Goal: Task Accomplishment & Management: Complete application form

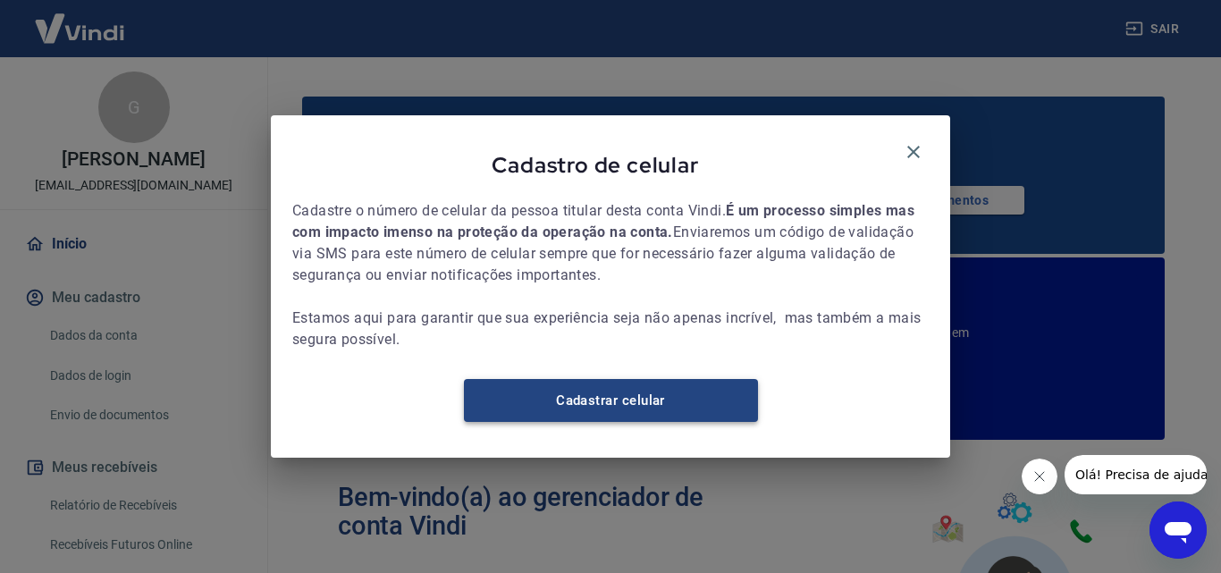
click at [670, 416] on link "Cadastrar celular" at bounding box center [611, 400] width 294 height 43
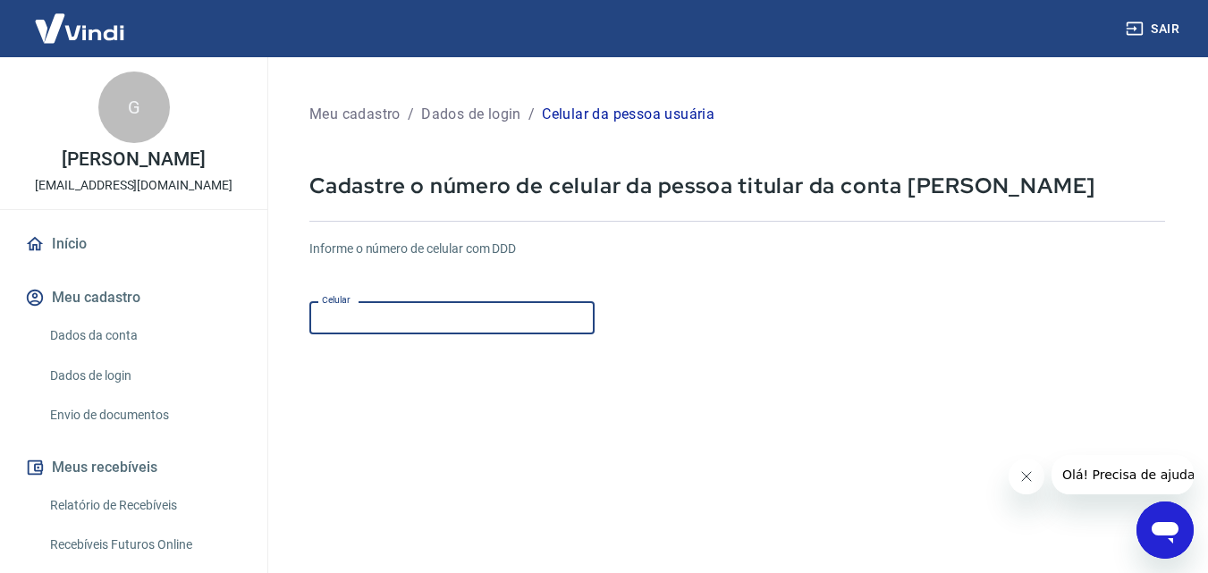
click at [344, 321] on input "Celular" at bounding box center [451, 317] width 285 height 33
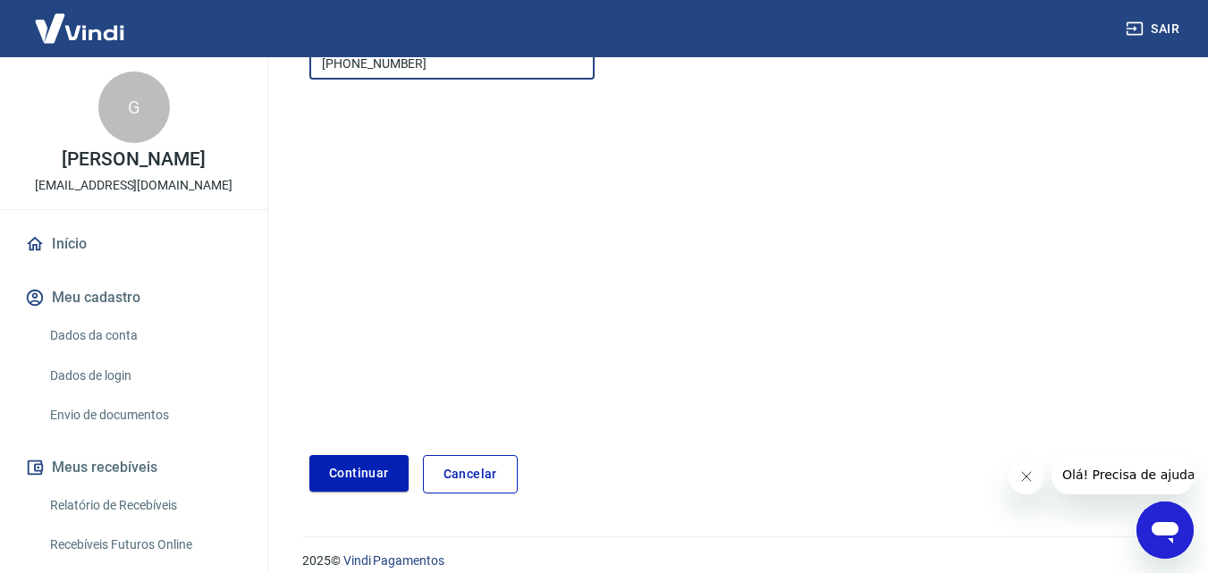
scroll to position [273, 0]
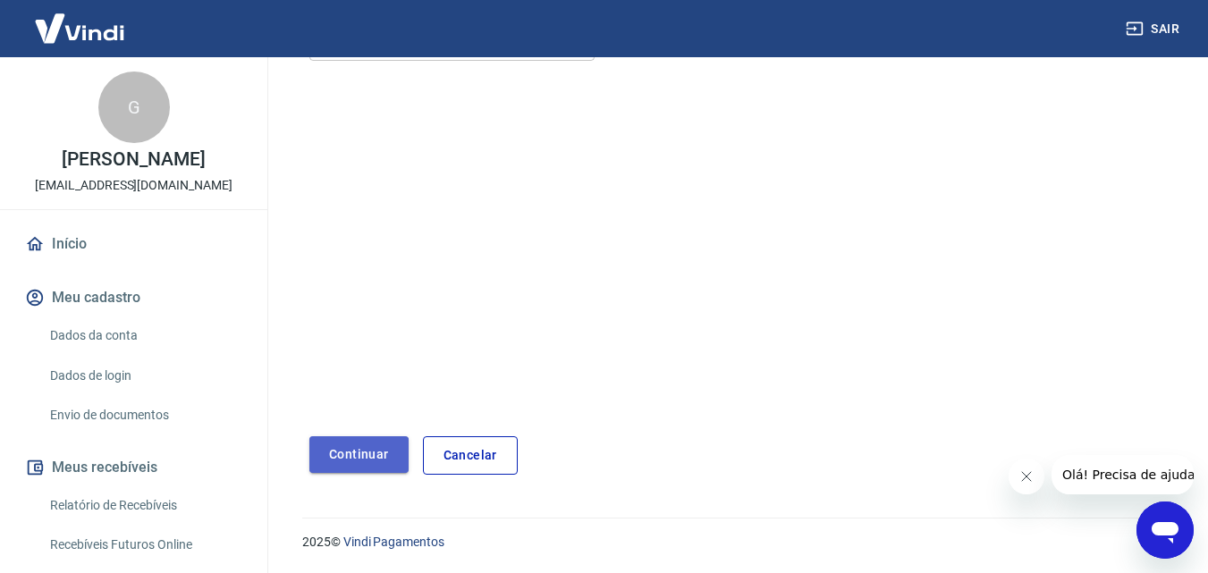
click at [356, 456] on button "Continuar" at bounding box center [358, 454] width 99 height 37
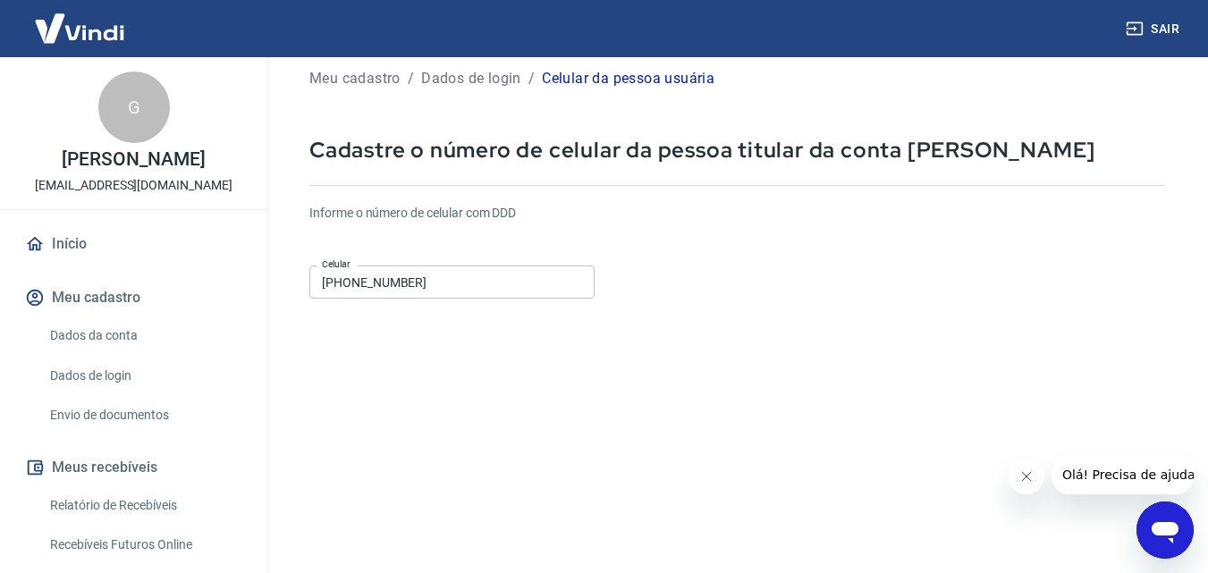
scroll to position [0, 0]
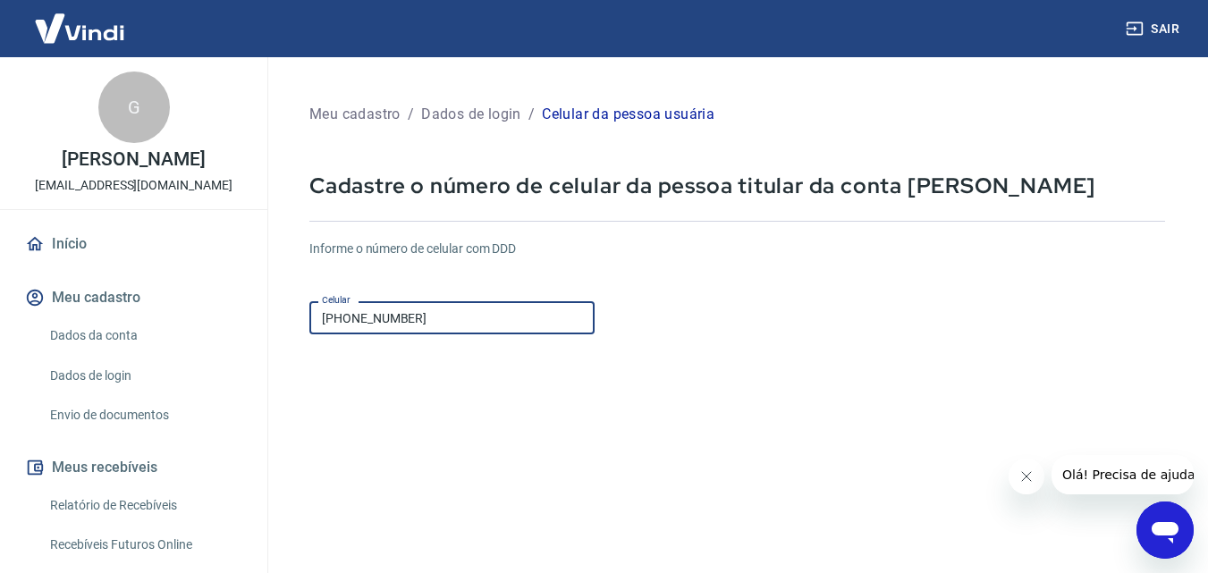
click at [417, 311] on input "(55) 49989-1264" at bounding box center [451, 317] width 285 height 33
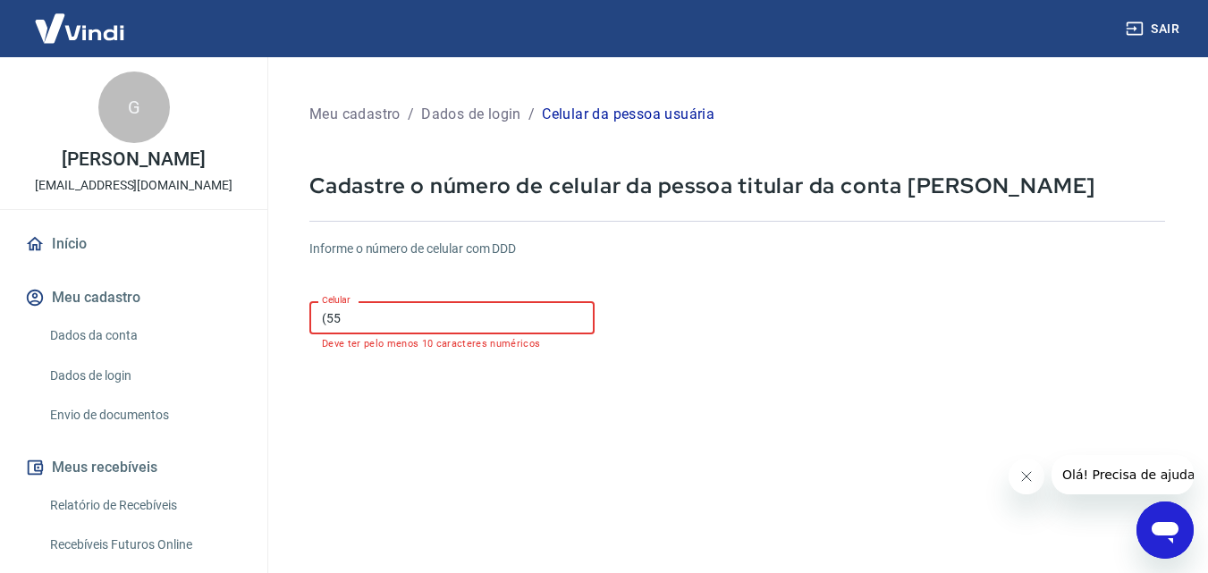
type input "(5"
type input "(49) 99989-1264"
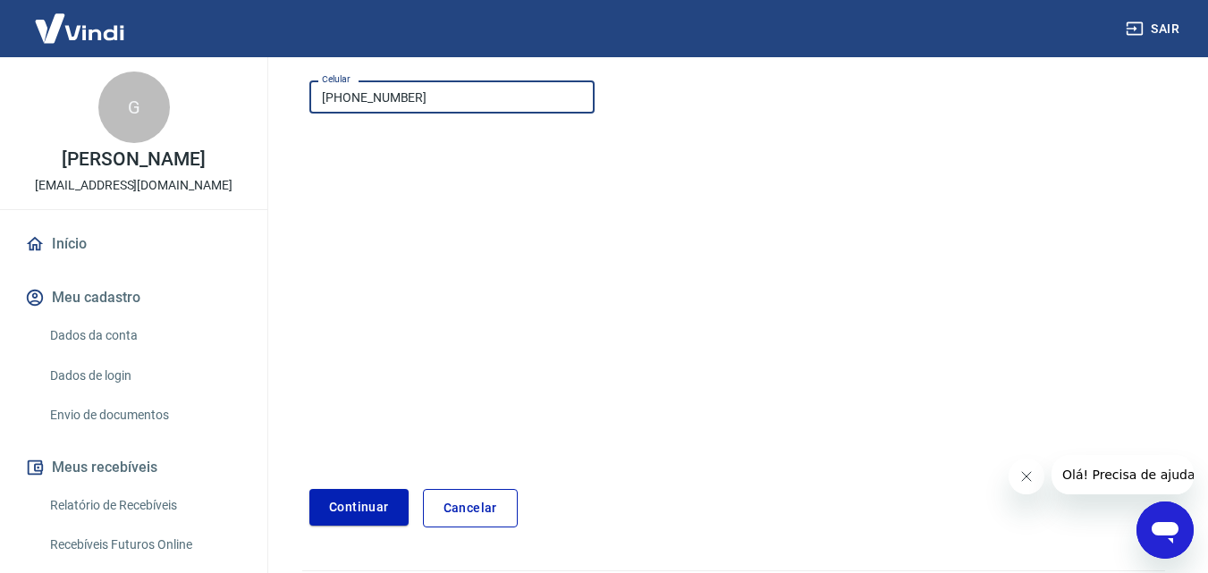
scroll to position [273, 0]
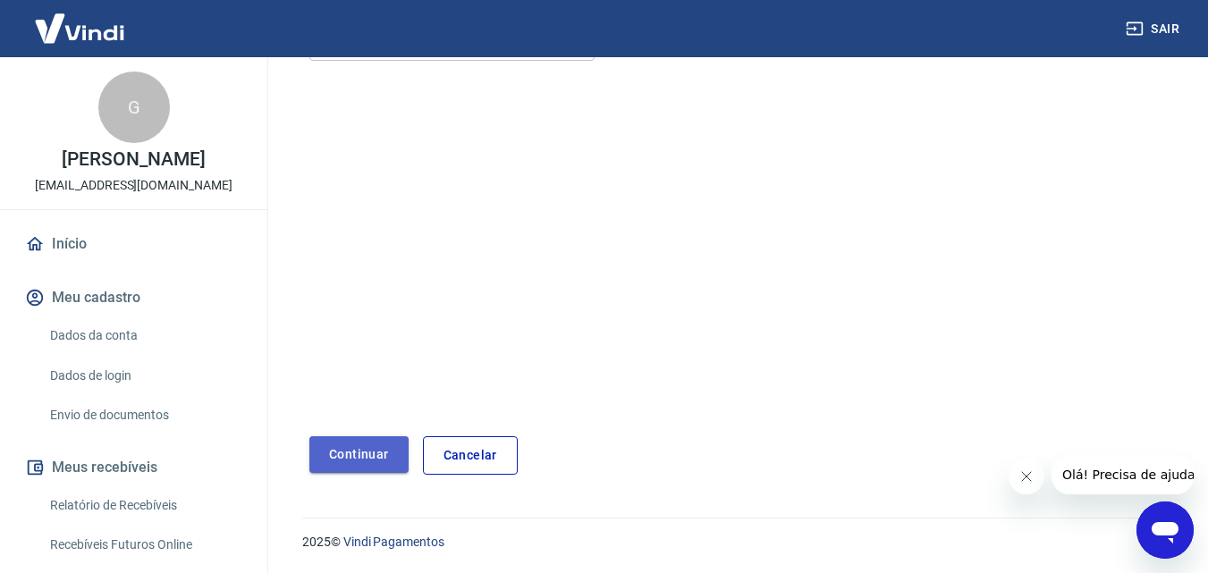
click at [357, 467] on button "Continuar" at bounding box center [358, 454] width 99 height 37
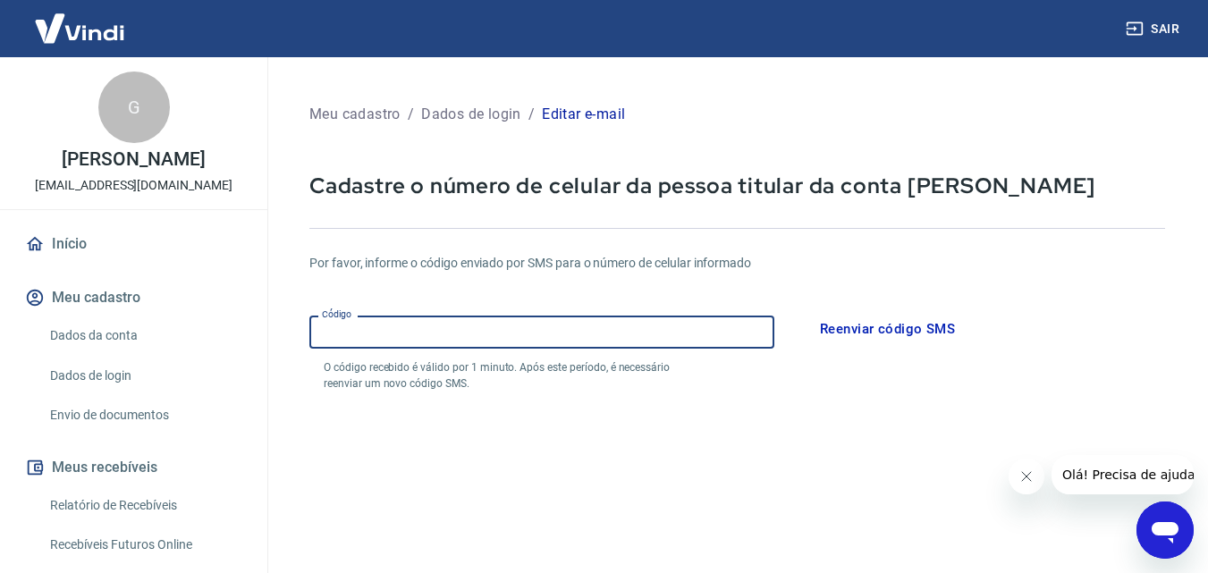
click at [386, 329] on input "Código" at bounding box center [541, 332] width 465 height 33
type input "0"
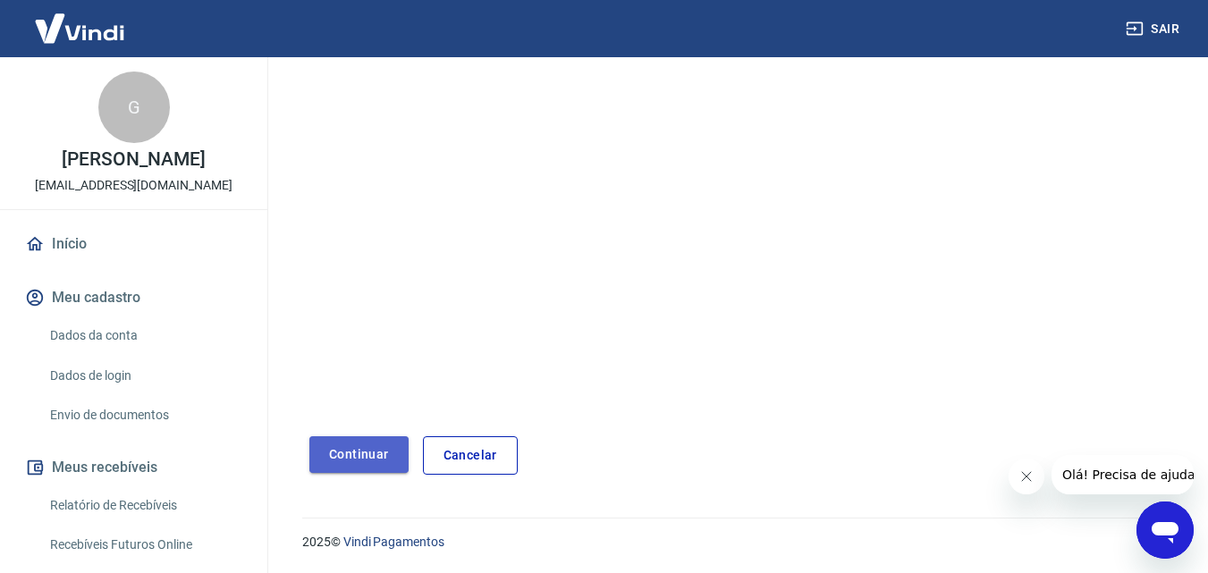
click at [353, 466] on button "Continuar" at bounding box center [358, 454] width 99 height 37
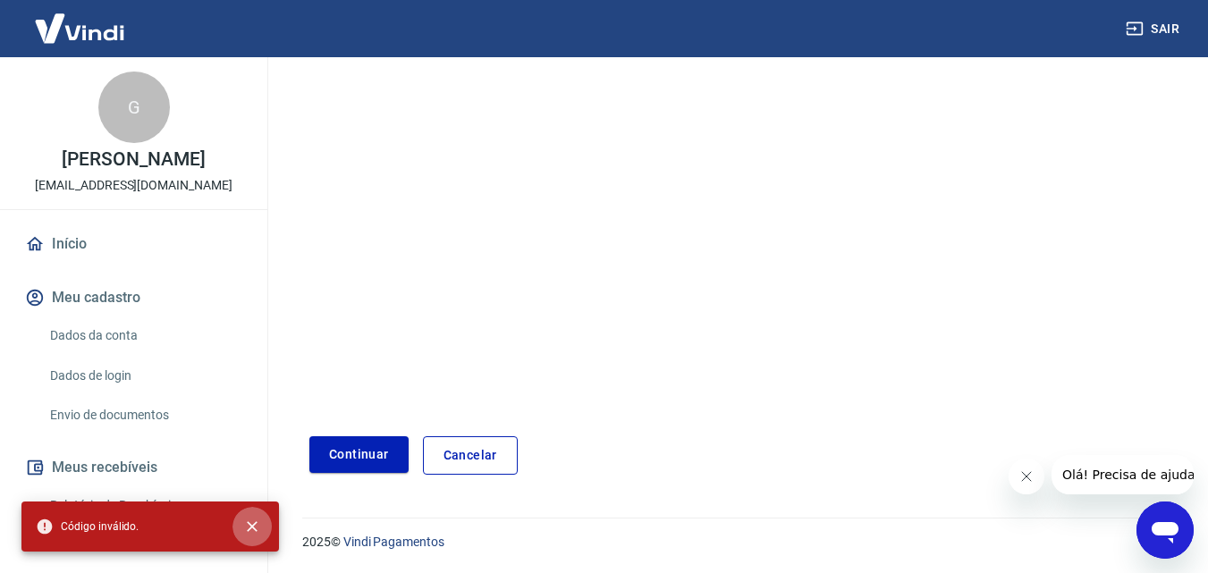
click at [252, 530] on icon "close" at bounding box center [252, 527] width 18 height 18
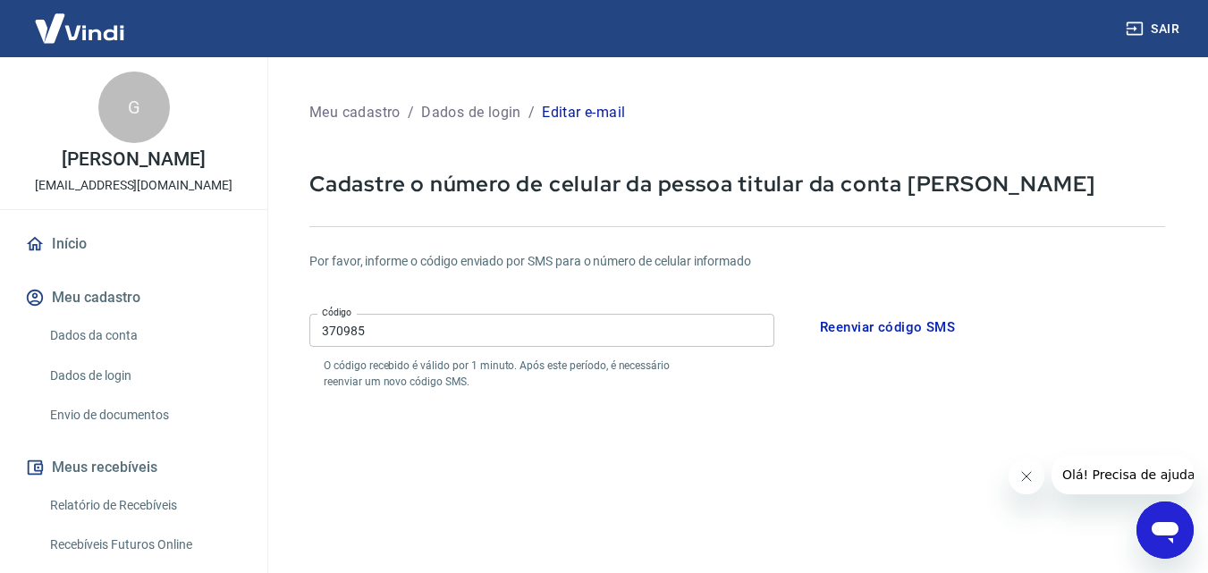
scroll to position [0, 0]
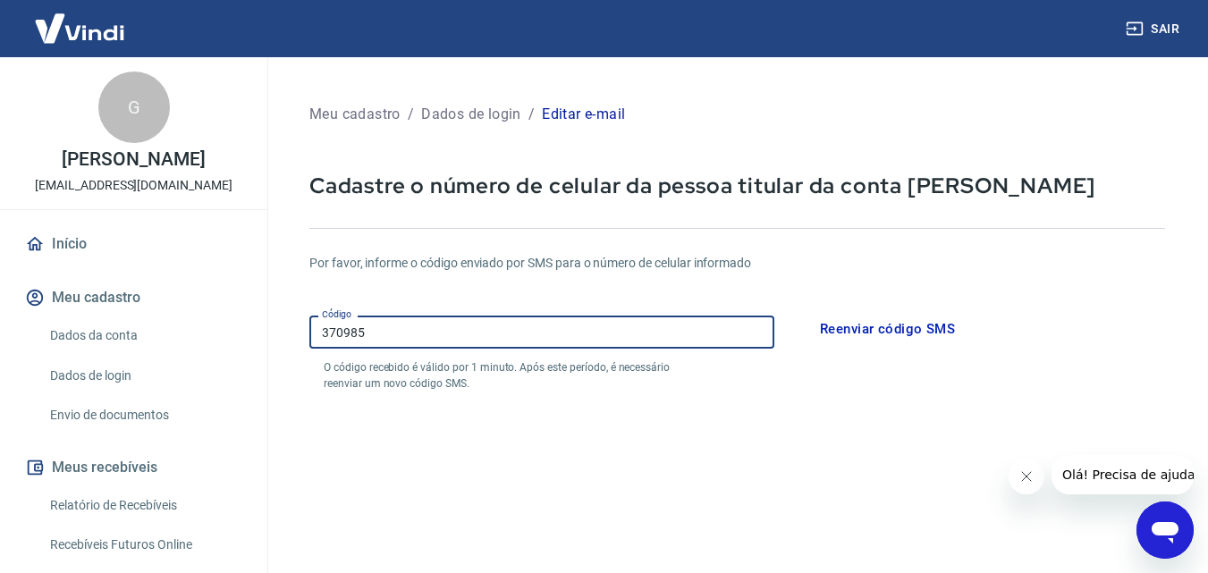
click at [411, 331] on input "370985" at bounding box center [541, 332] width 465 height 33
type input "3"
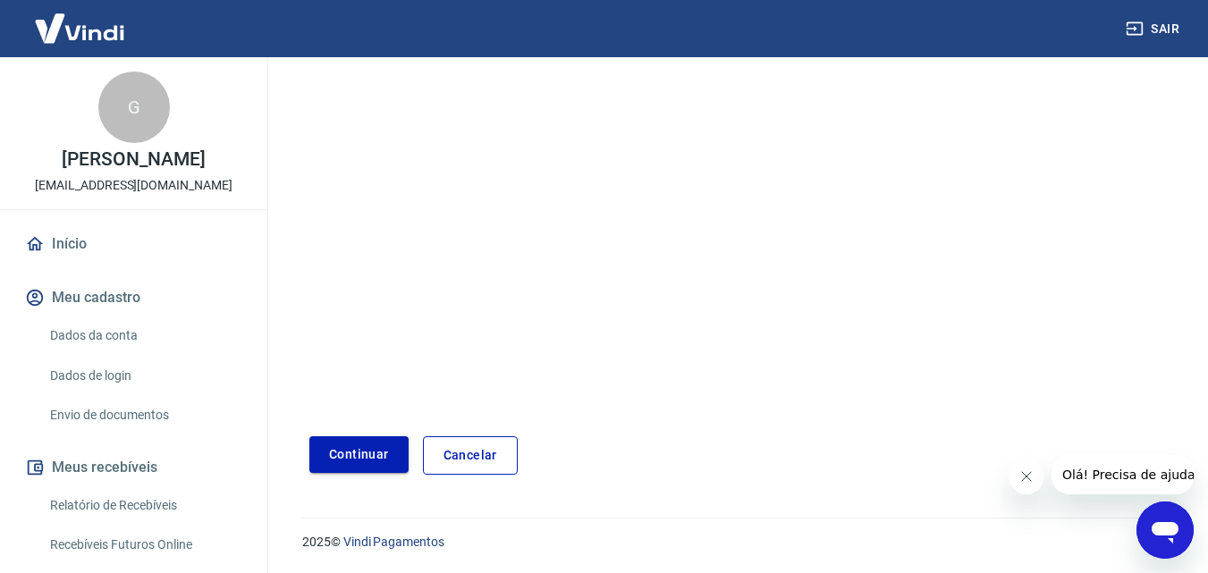
type input "358553"
click at [351, 444] on button "Continuar" at bounding box center [358, 454] width 99 height 37
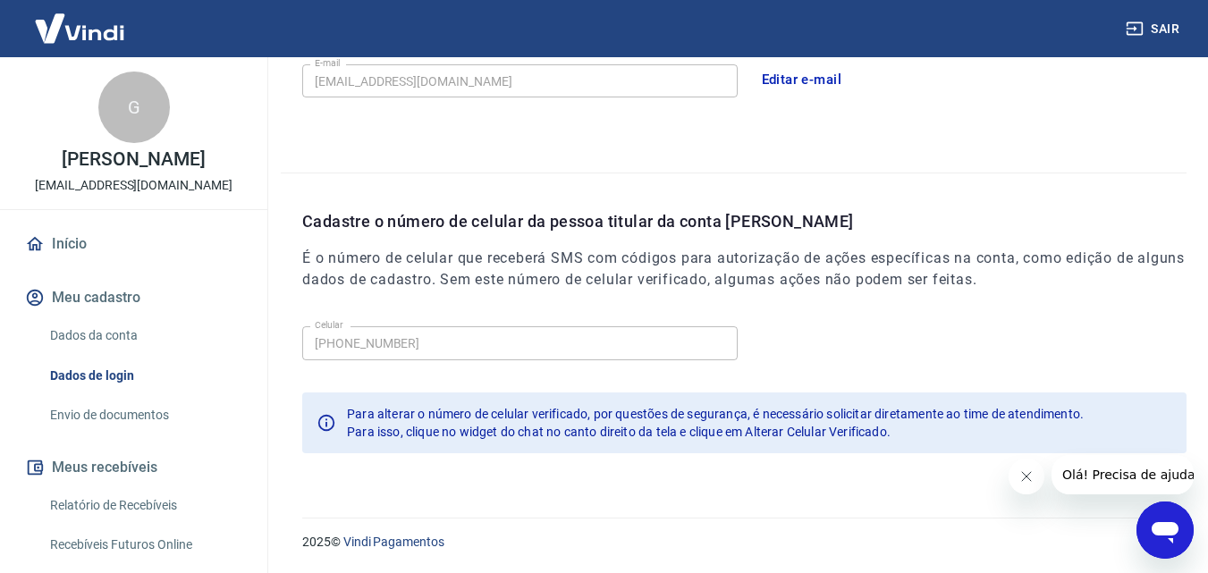
scroll to position [72, 0]
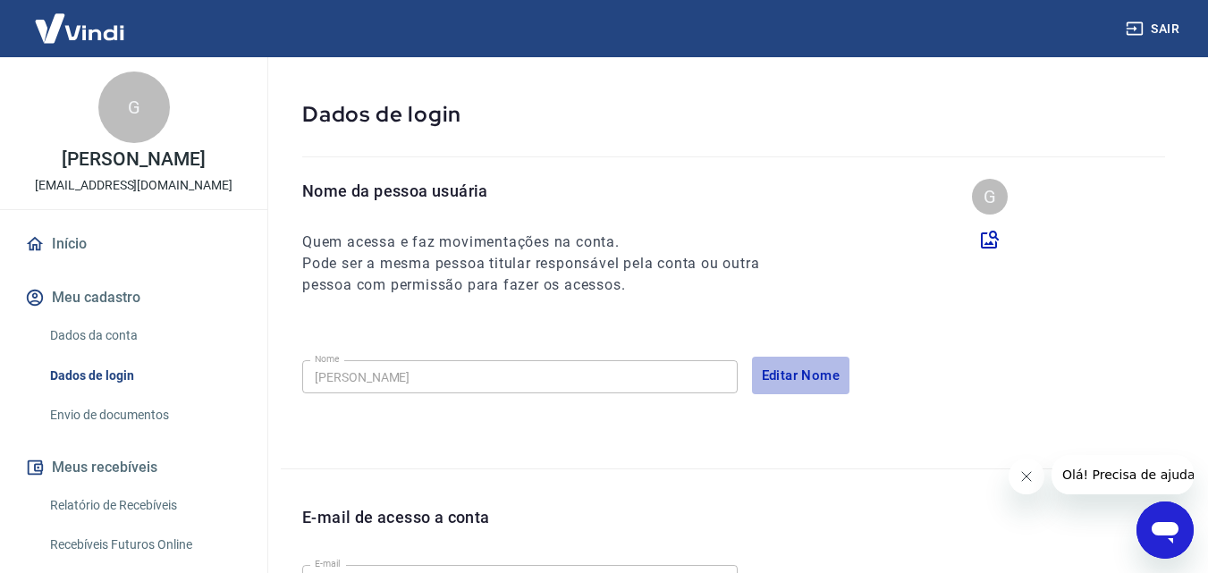
click at [777, 373] on button "Editar Nome" at bounding box center [801, 376] width 98 height 38
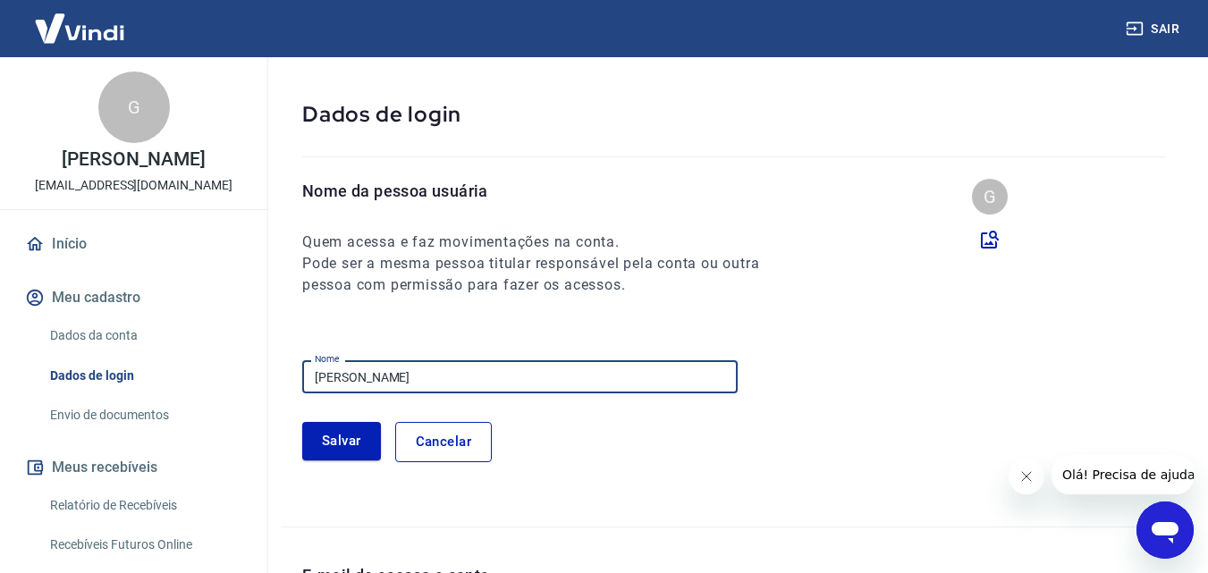
click at [420, 383] on input "Gabriela Vanessa" at bounding box center [519, 376] width 435 height 33
type input "[PERSON_NAME] [PERSON_NAME]"
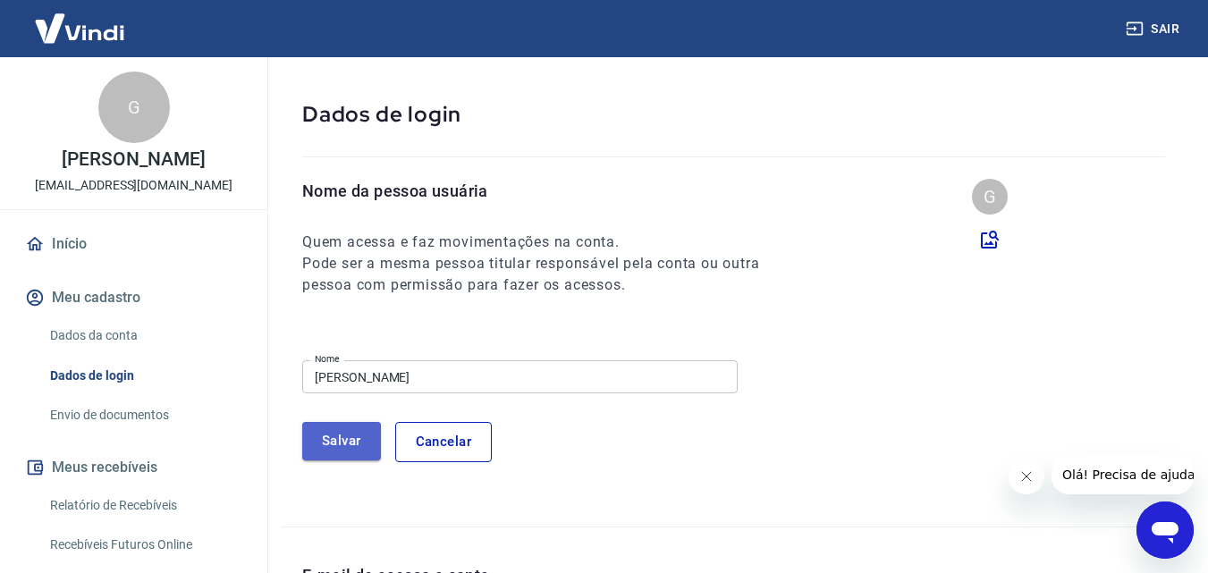
click at [337, 437] on button "Salvar" at bounding box center [341, 441] width 79 height 38
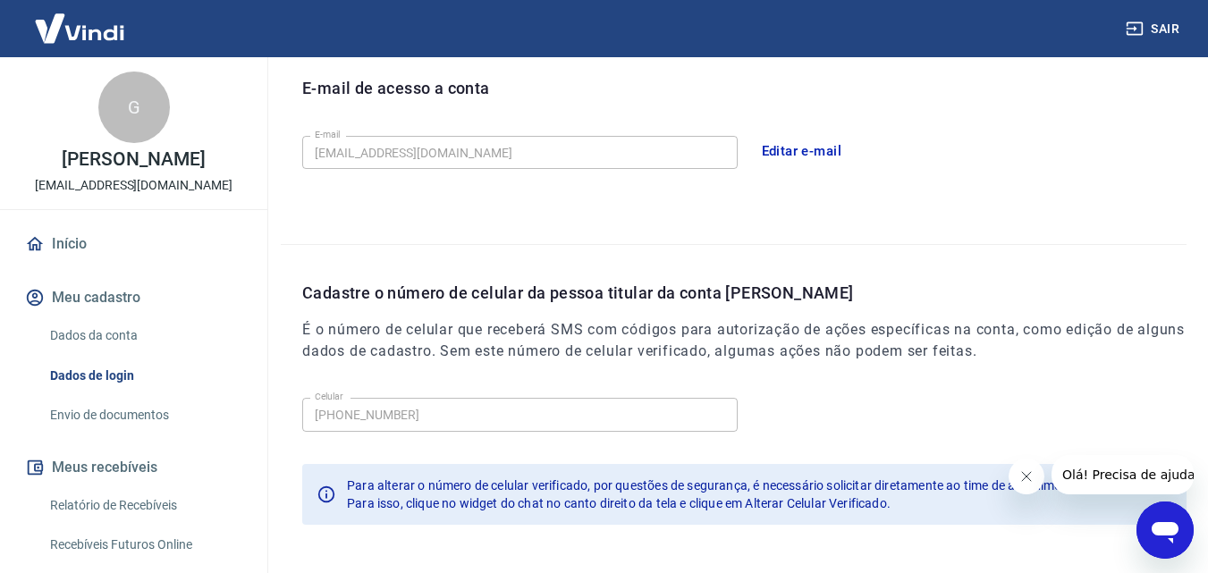
scroll to position [572, 0]
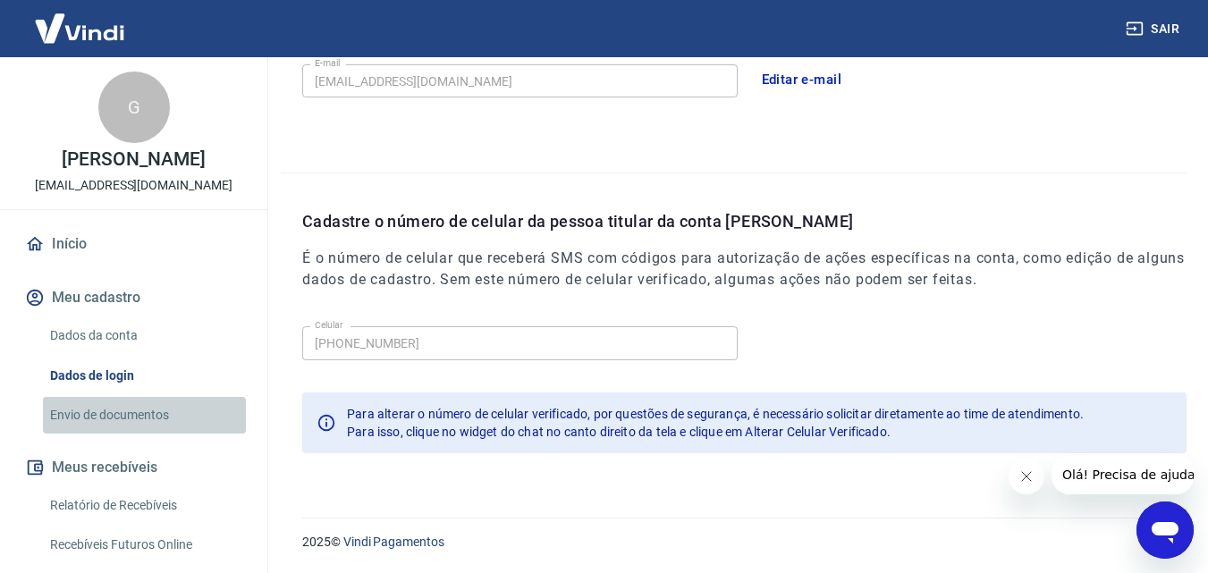
click at [154, 412] on link "Envio de documentos" at bounding box center [144, 415] width 203 height 37
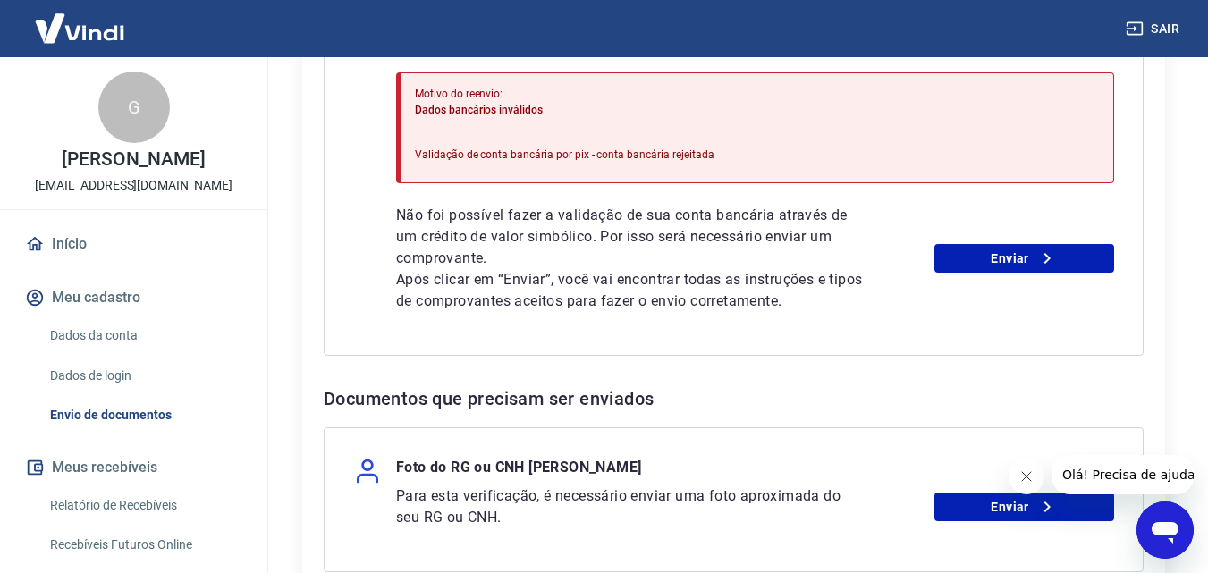
scroll to position [684, 0]
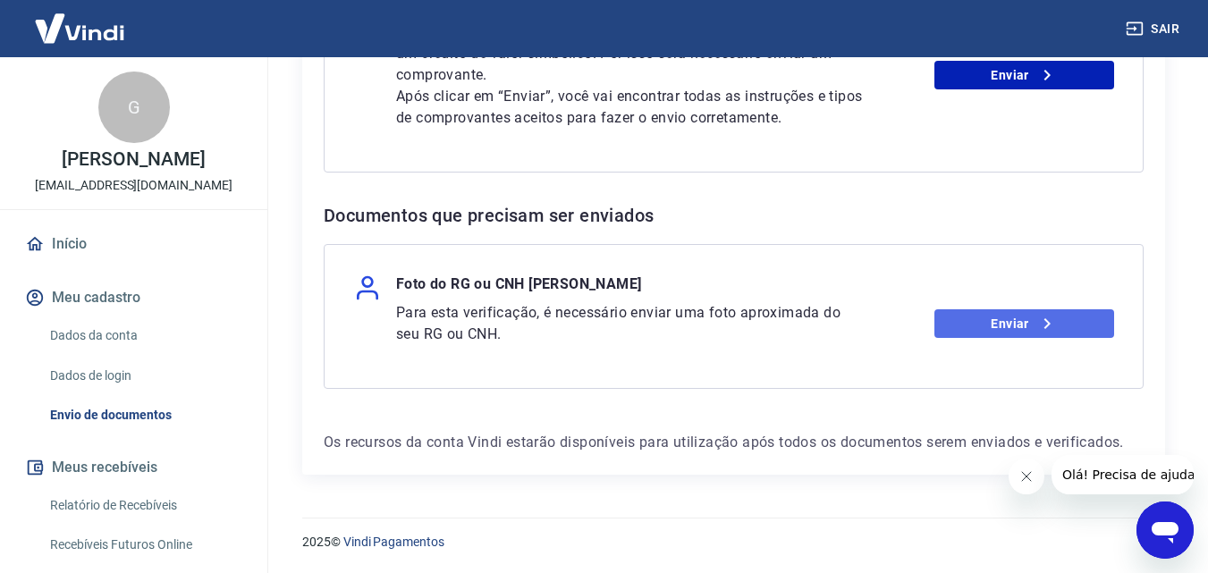
click at [1018, 322] on link "Enviar" at bounding box center [1024, 323] width 180 height 29
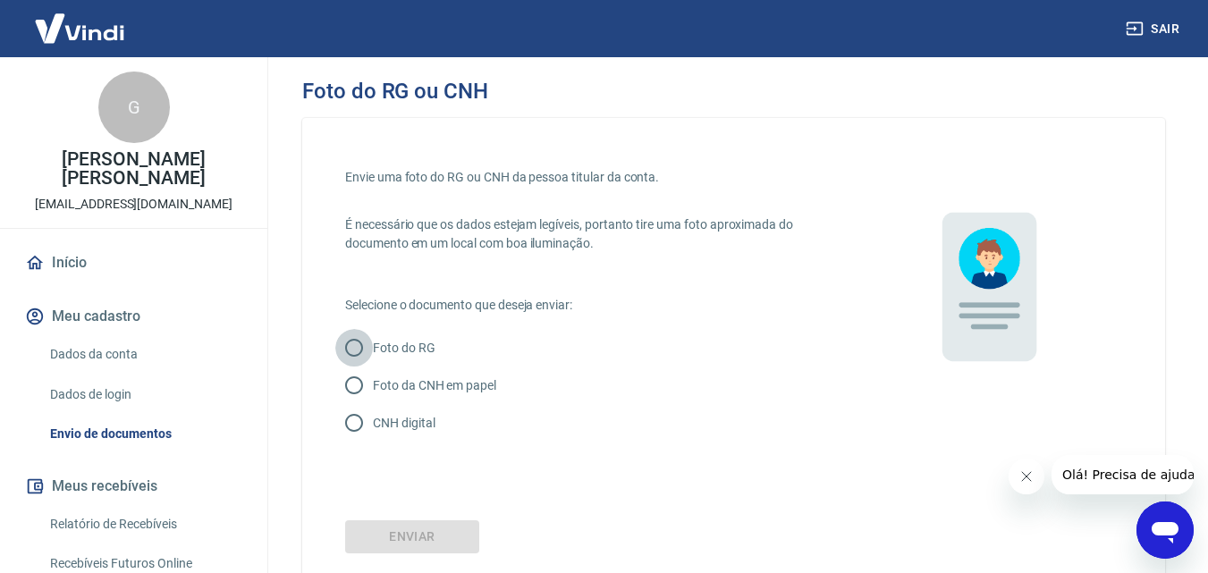
click at [355, 344] on input "Foto do RG" at bounding box center [354, 348] width 38 height 38
radio input "true"
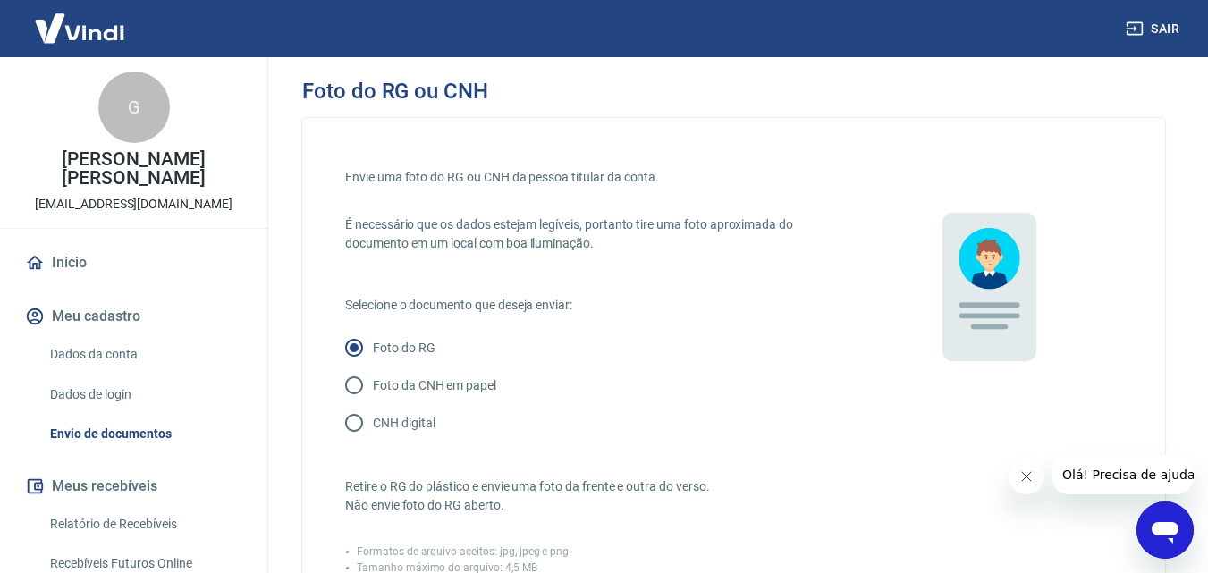
click at [989, 287] on img at bounding box center [988, 295] width 268 height 268
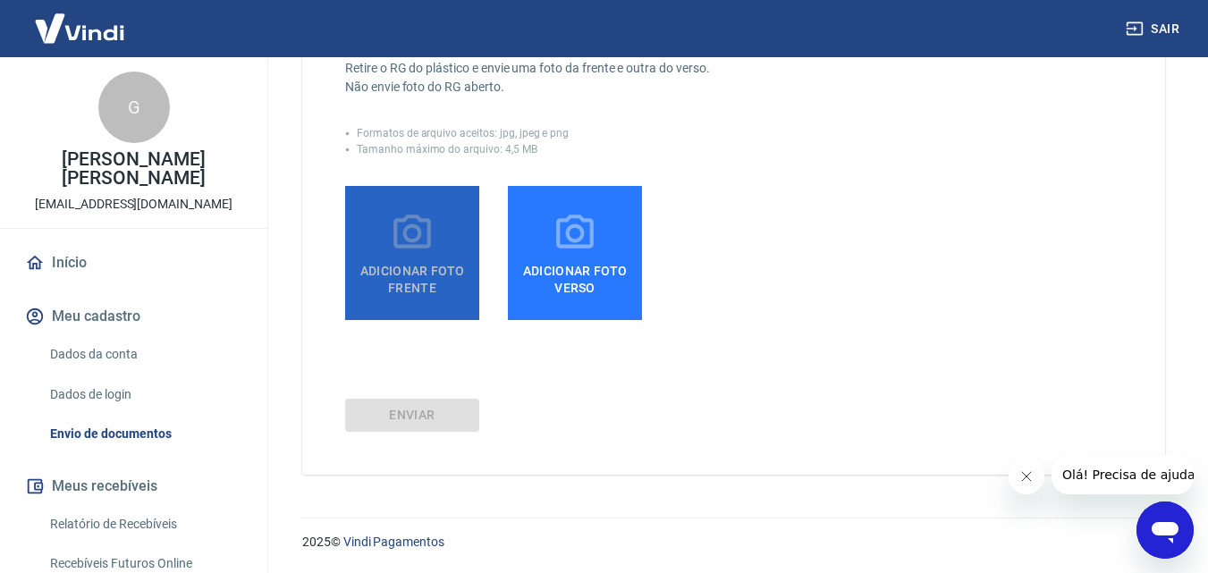
click at [405, 254] on icon at bounding box center [412, 233] width 45 height 45
click at [0, 0] on input "Adicionar foto frente" at bounding box center [0, 0] width 0 height 0
click at [374, 253] on label "Adicionar foto frente" at bounding box center [412, 253] width 134 height 134
click at [0, 0] on input "Adicionar foto frente" at bounding box center [0, 0] width 0 height 0
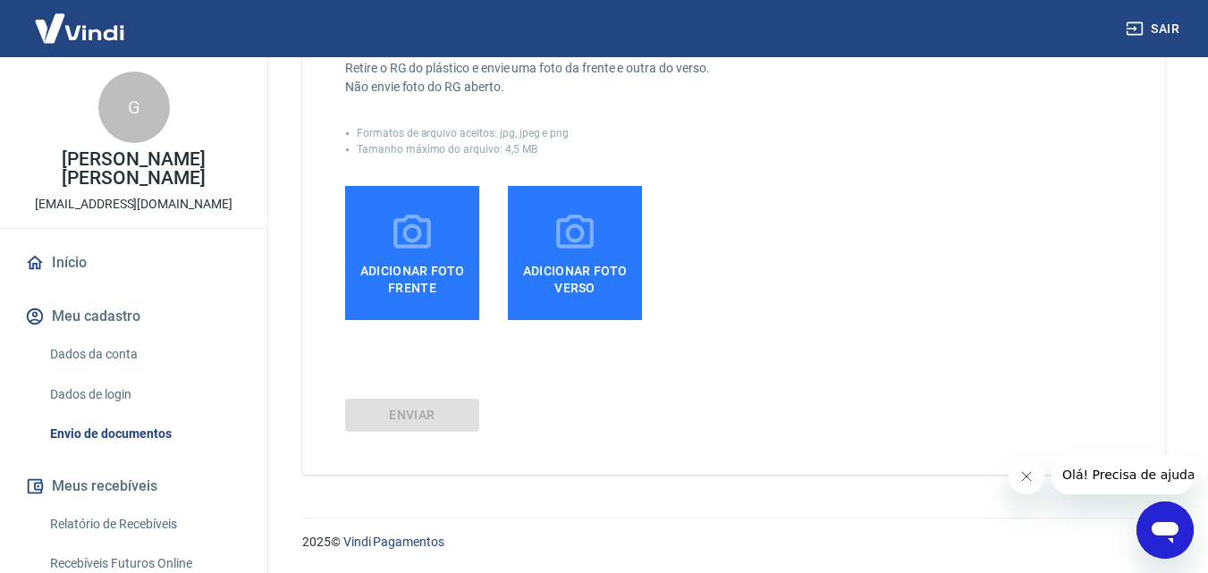
click at [423, 246] on icon at bounding box center [412, 231] width 38 height 33
click at [0, 0] on input "Adicionar foto frente" at bounding box center [0, 0] width 0 height 0
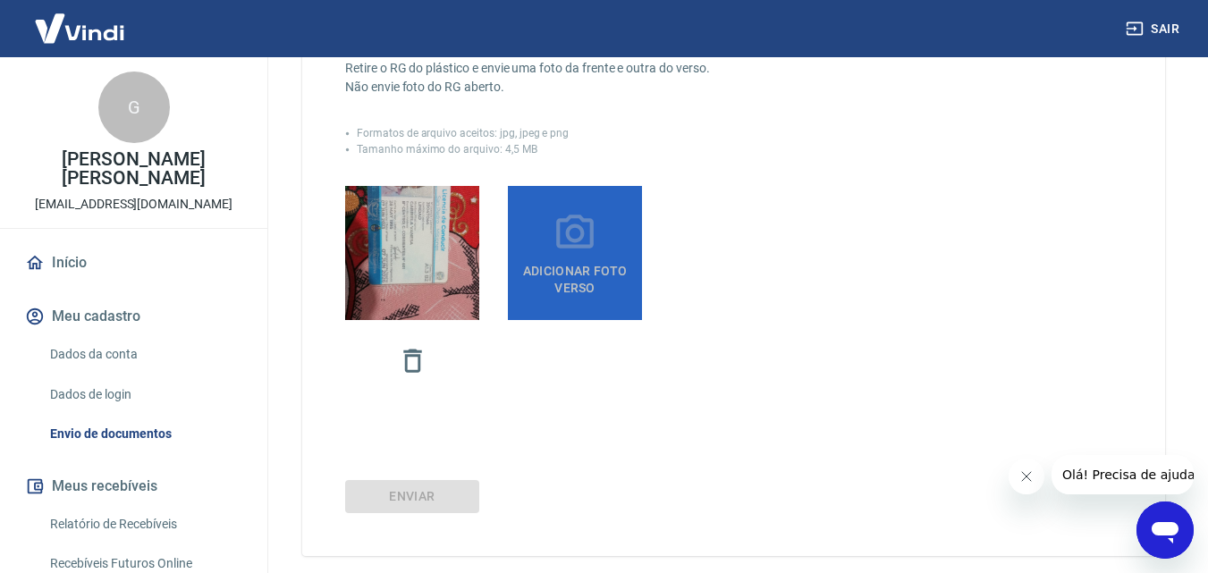
click at [586, 267] on span "Adicionar foto verso" at bounding box center [575, 276] width 120 height 40
click at [0, 0] on input "Adicionar foto verso" at bounding box center [0, 0] width 0 height 0
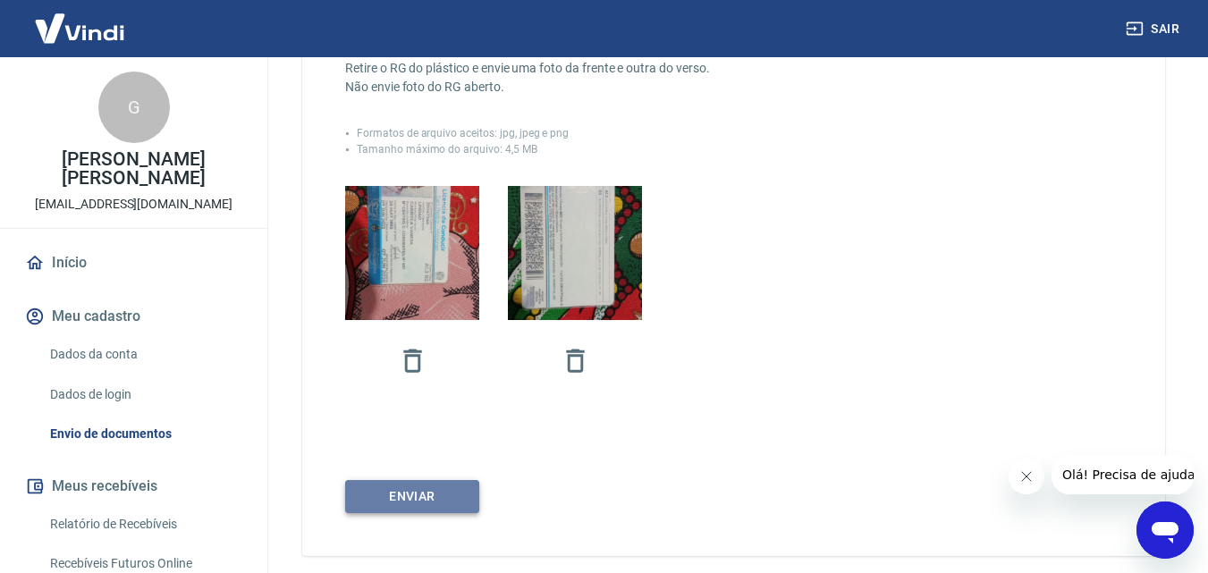
click at [427, 492] on button "Enviar" at bounding box center [412, 496] width 134 height 33
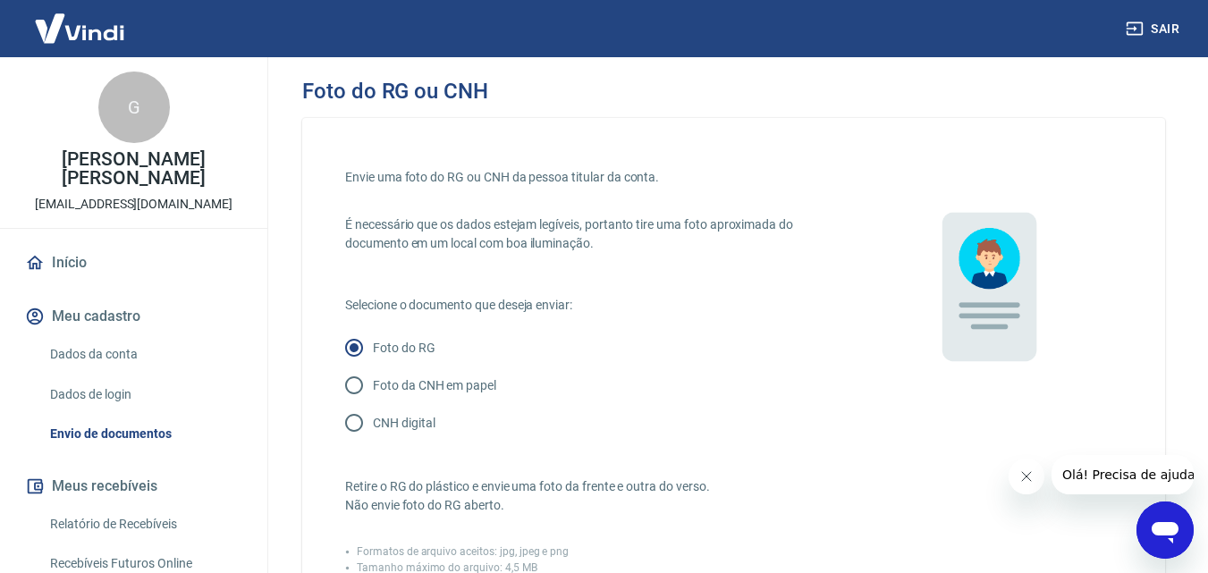
scroll to position [500, 0]
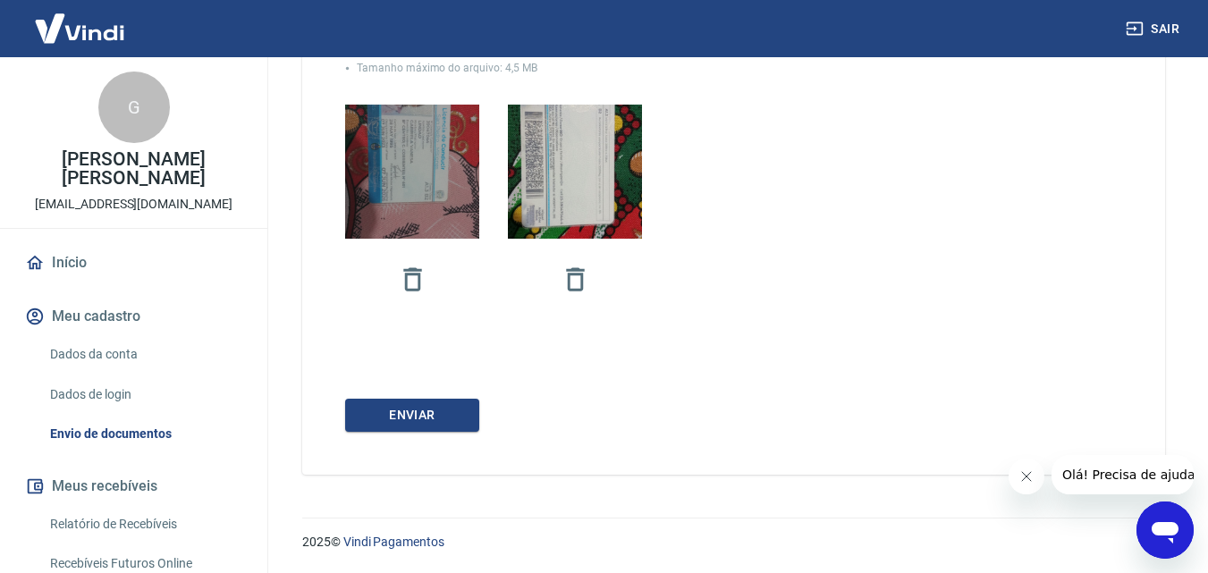
click at [422, 211] on img at bounding box center [412, 172] width 134 height 239
click at [0, 0] on input "file" at bounding box center [0, 0] width 0 height 0
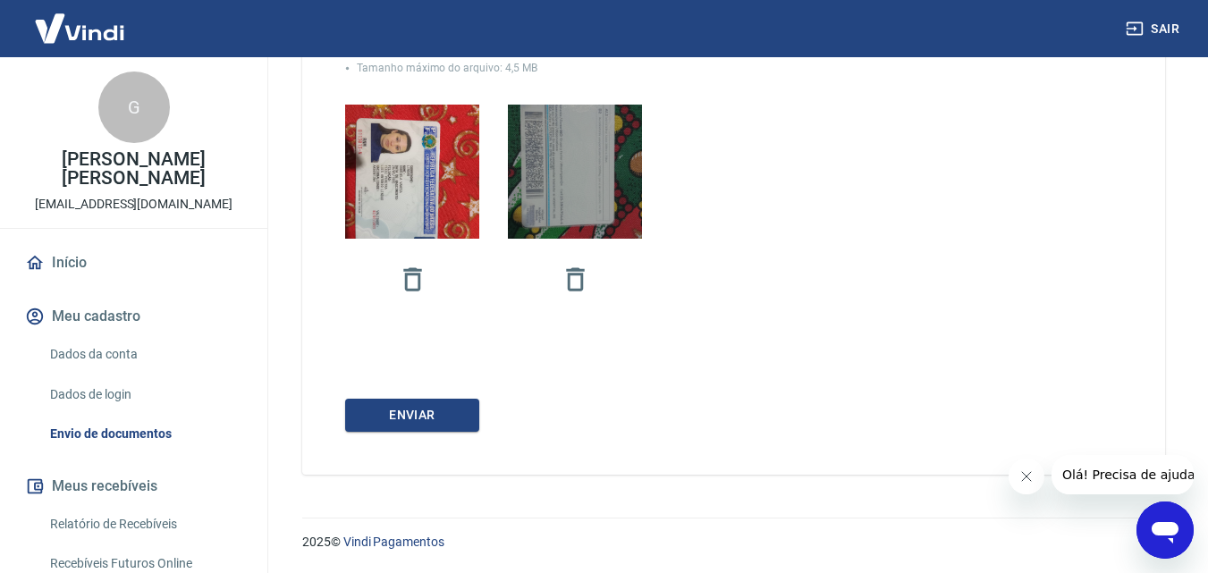
click at [565, 197] on img at bounding box center [575, 172] width 134 height 239
click at [0, 0] on input "file" at bounding box center [0, 0] width 0 height 0
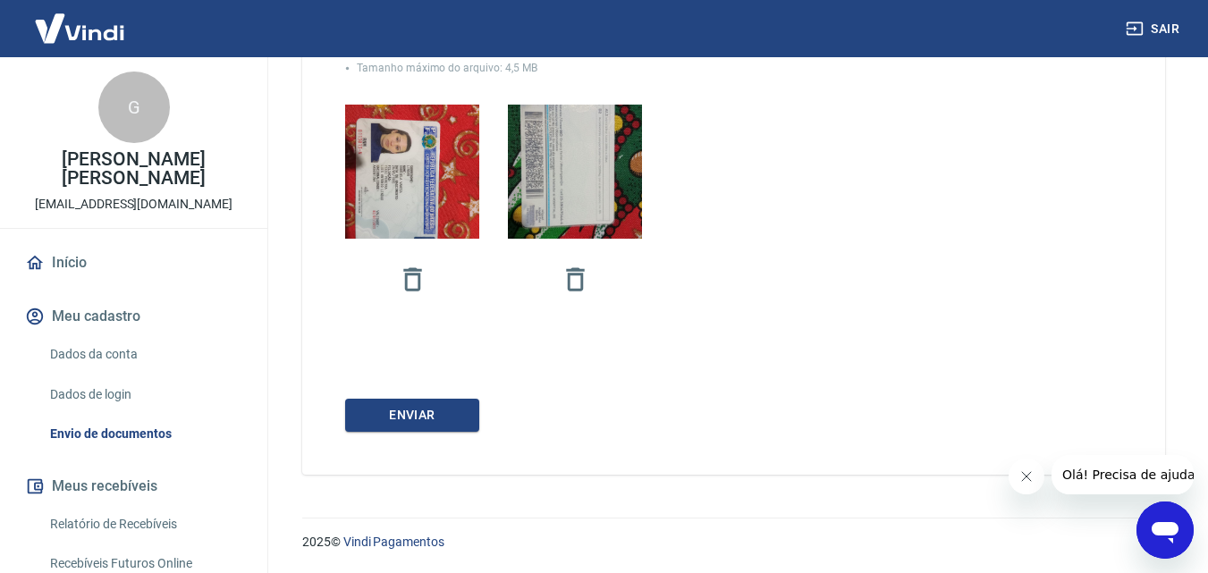
drag, startPoint x: 559, startPoint y: 160, endPoint x: 578, endPoint y: 140, distance: 27.8
click at [578, 140] on div at bounding box center [599, 212] width 509 height 215
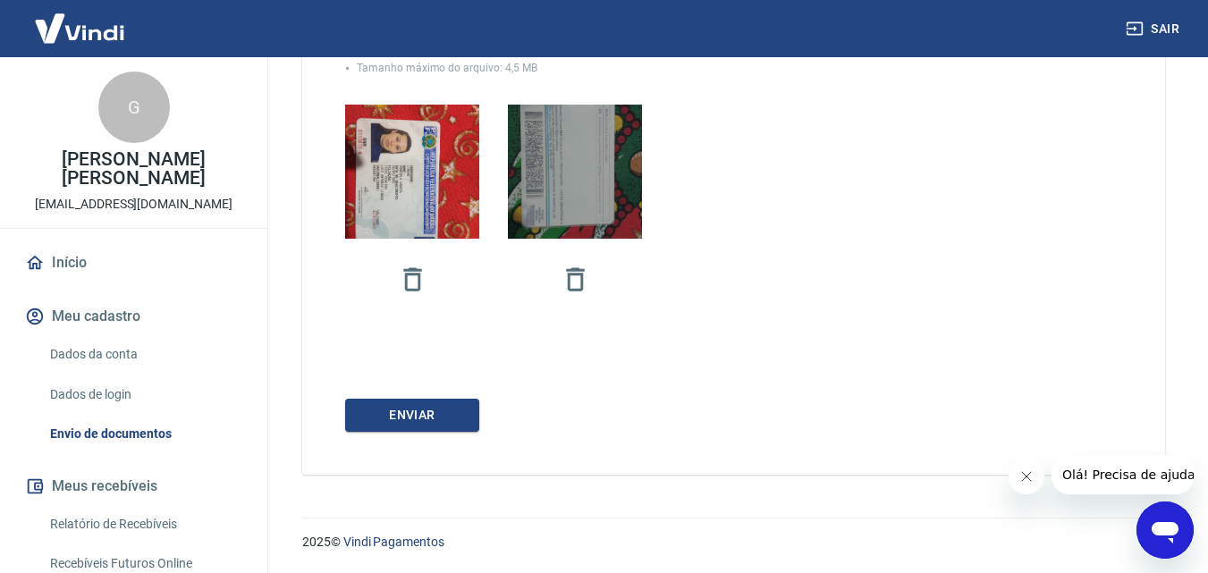
click at [578, 140] on img at bounding box center [575, 172] width 134 height 239
click at [0, 0] on input "file" at bounding box center [0, 0] width 0 height 0
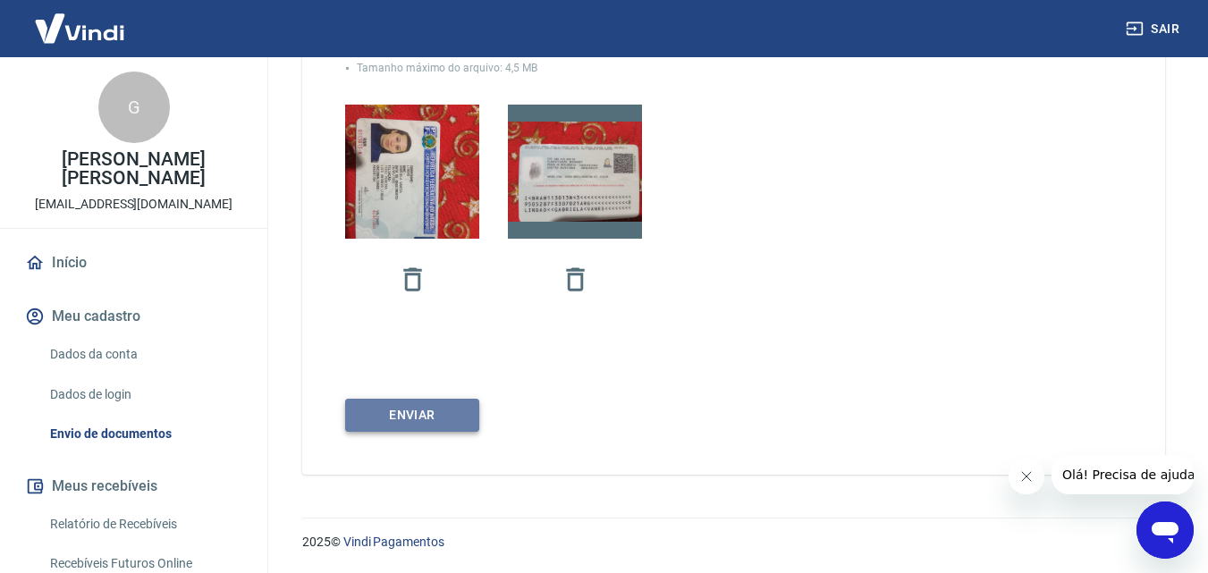
click at [408, 415] on button "Enviar" at bounding box center [412, 415] width 134 height 33
click at [420, 261] on button "button" at bounding box center [412, 279] width 53 height 53
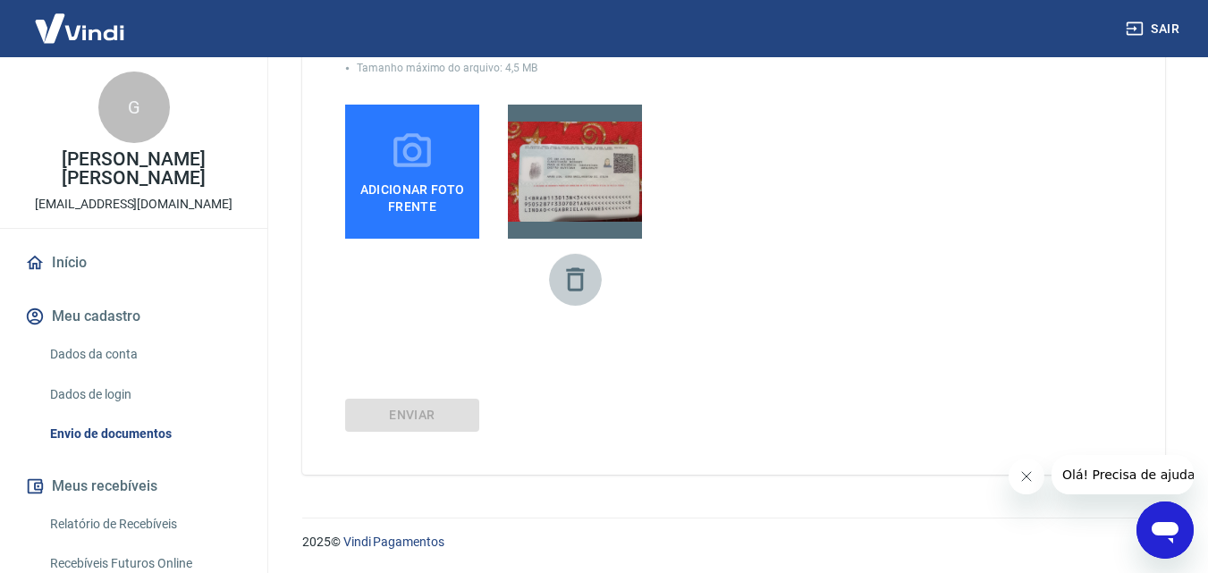
click at [570, 289] on icon "button" at bounding box center [575, 278] width 18 height 23
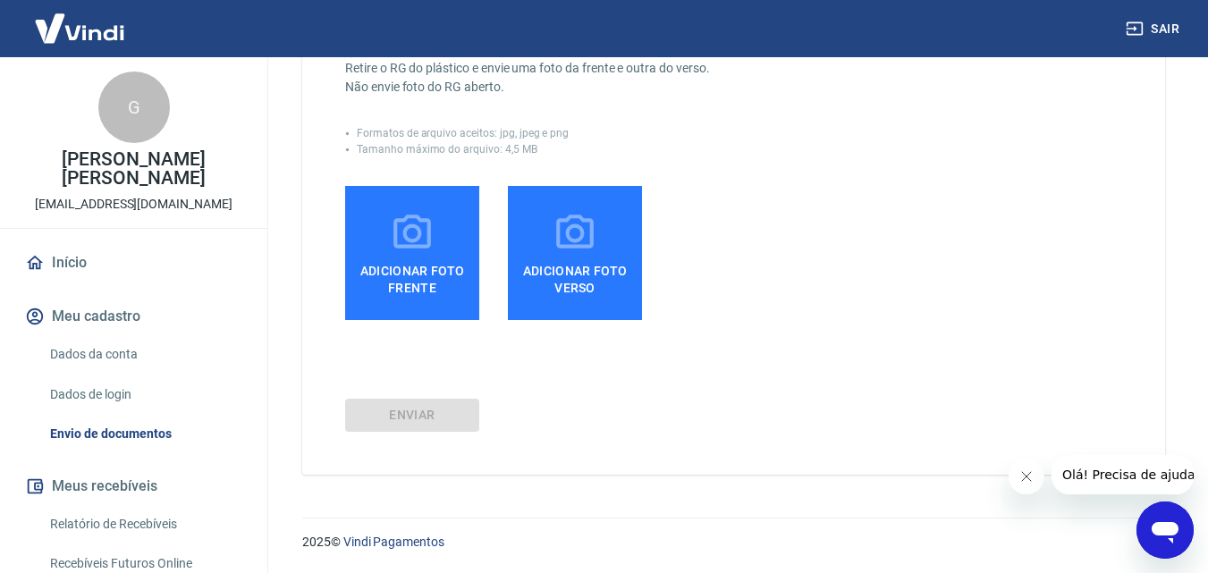
scroll to position [418, 0]
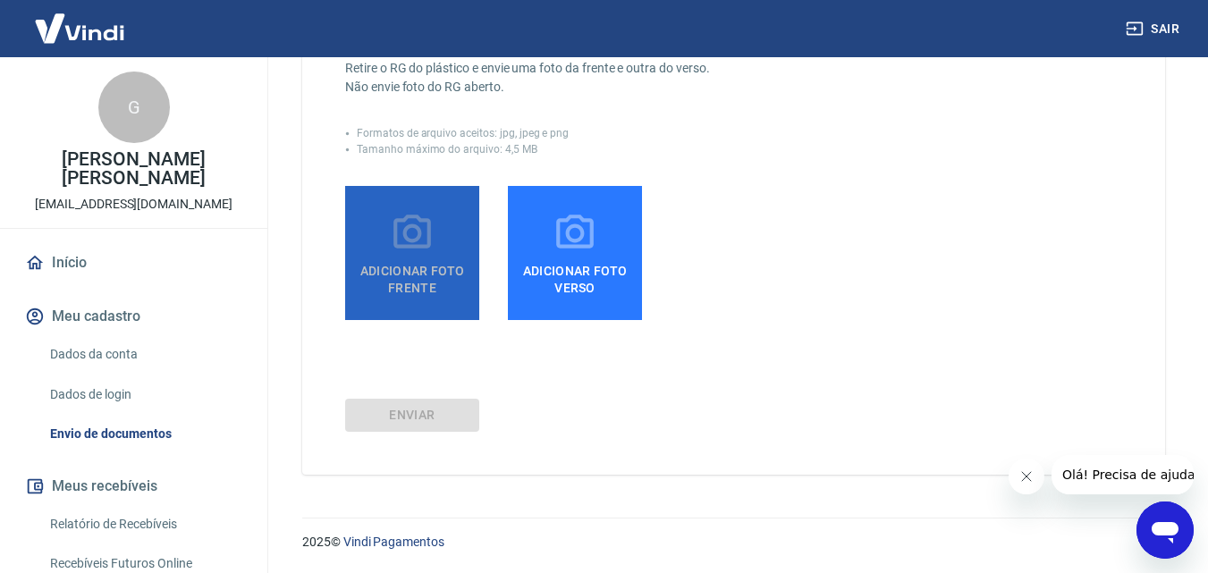
click at [417, 268] on span "Adicionar foto frente" at bounding box center [412, 276] width 120 height 40
click at [0, 0] on input "Adicionar foto frente" at bounding box center [0, 0] width 0 height 0
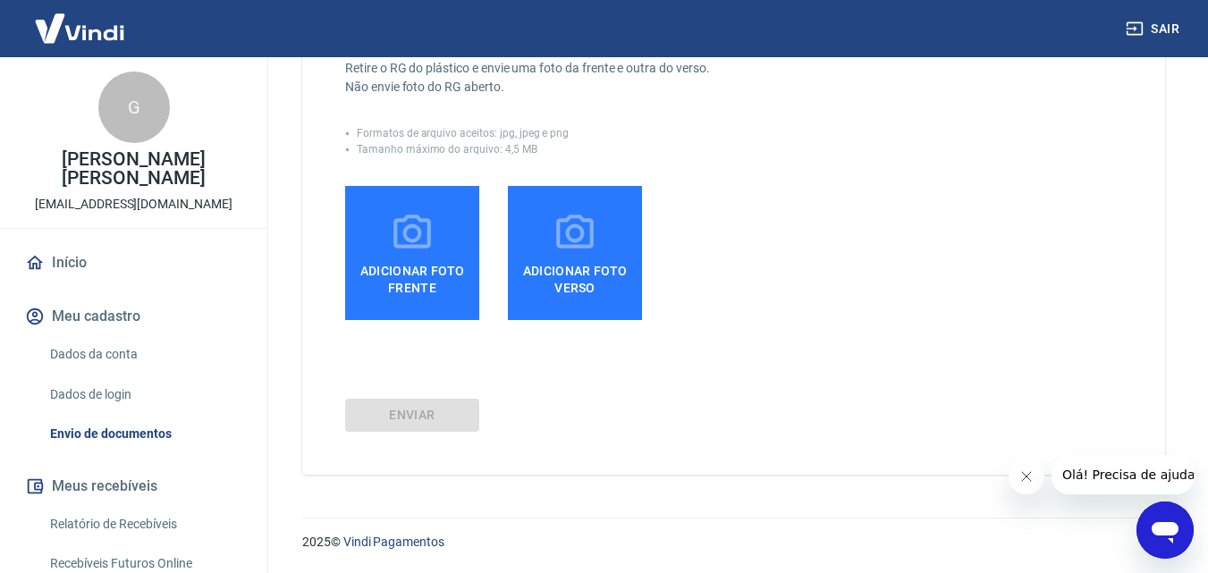
scroll to position [0, 0]
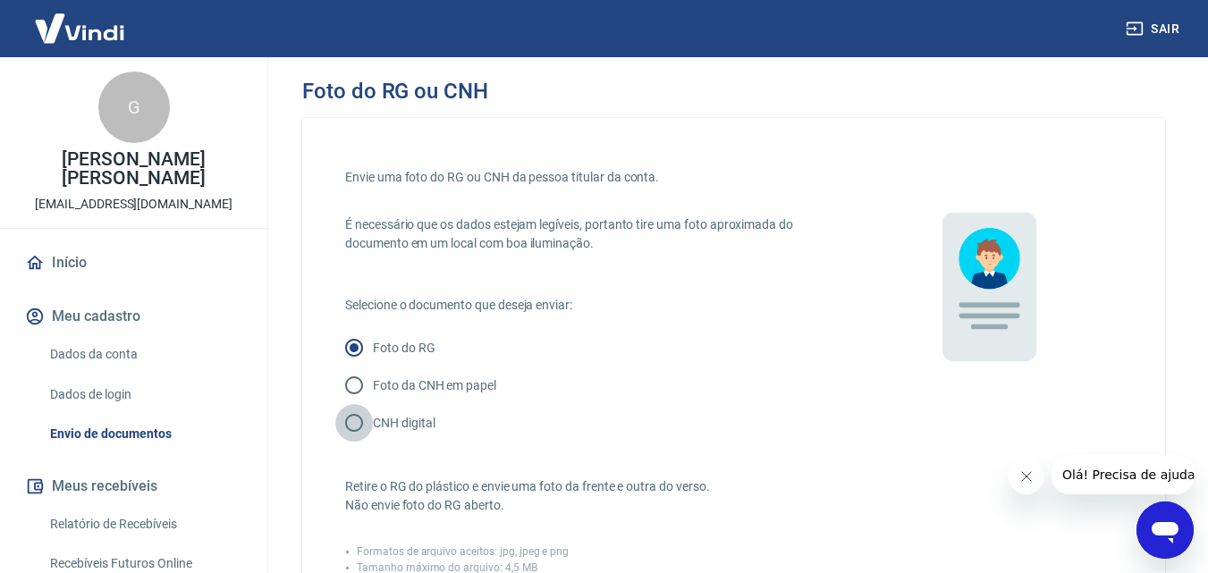
click at [355, 414] on input "CNH digital" at bounding box center [354, 423] width 38 height 38
radio input "true"
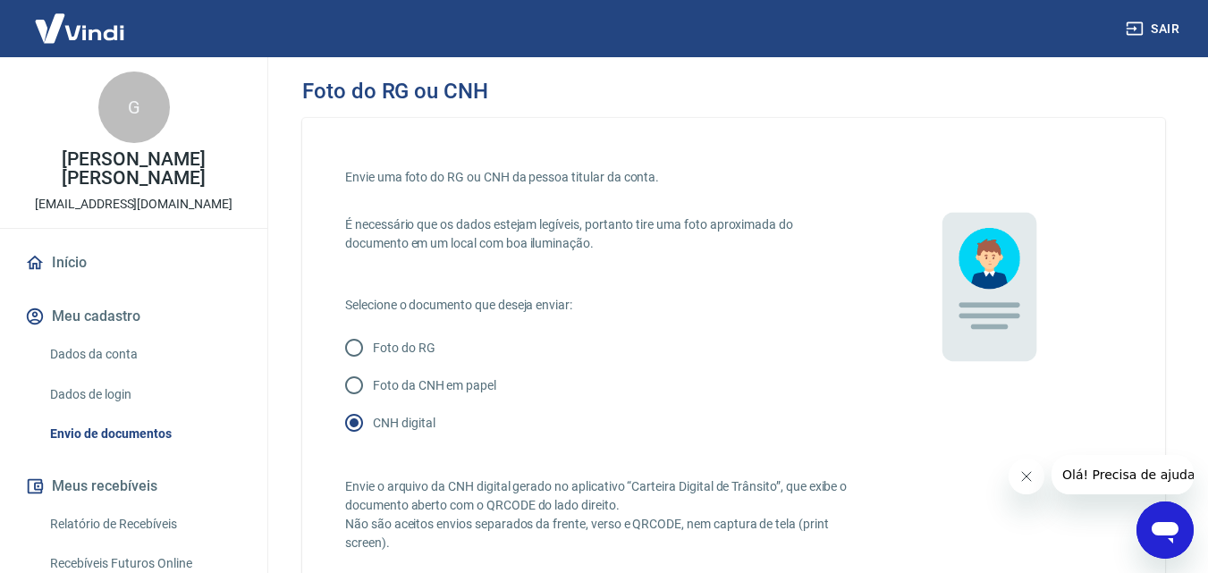
scroll to position [456, 0]
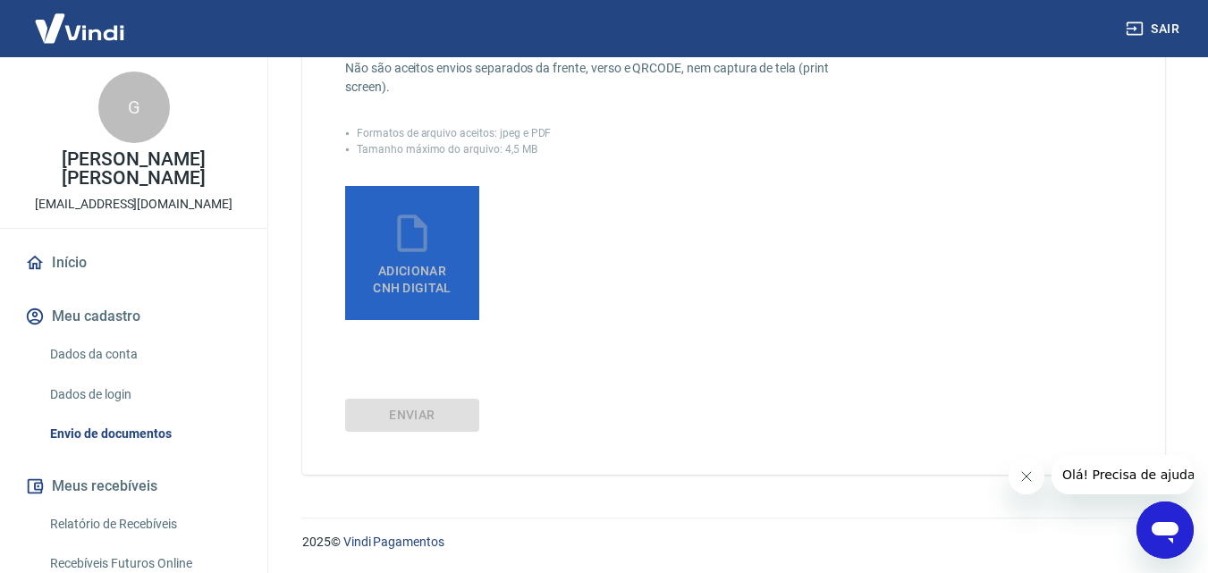
click at [412, 278] on span "Adicionar CNH Digital" at bounding box center [412, 280] width 79 height 32
click at [0, 0] on input "Adicionar CNH Digital" at bounding box center [0, 0] width 0 height 0
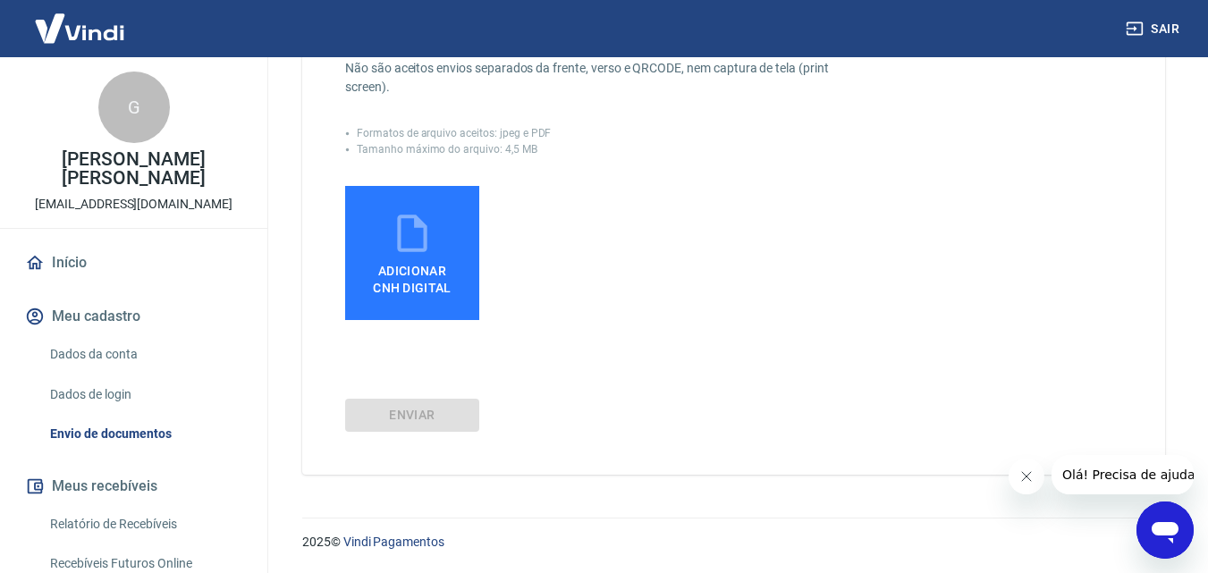
scroll to position [0, 0]
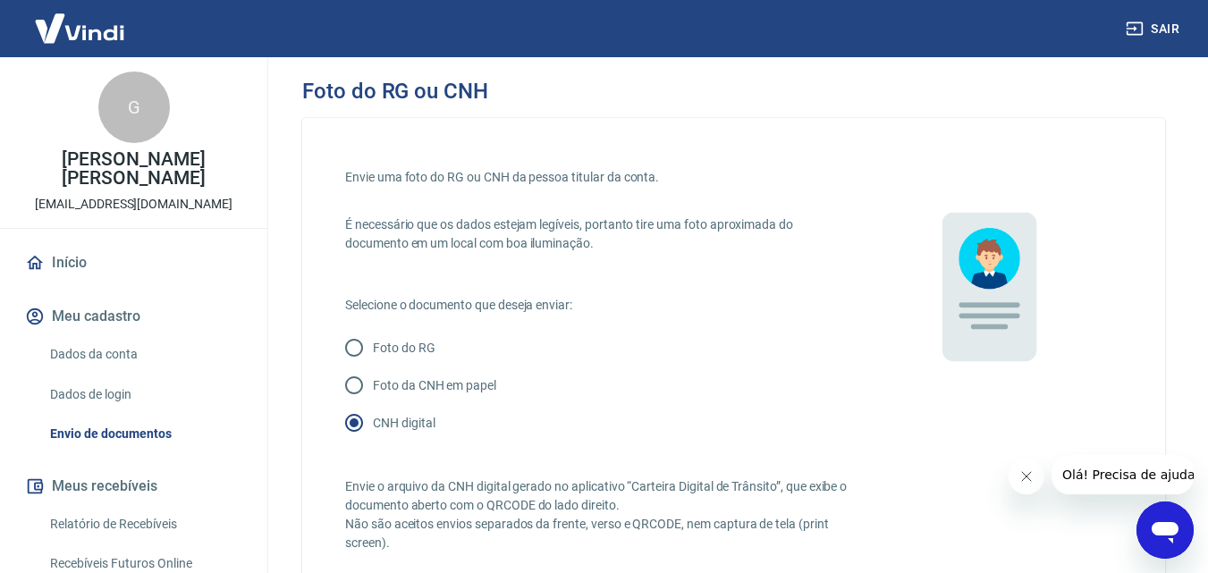
click at [395, 343] on p "Foto do RG" at bounding box center [404, 348] width 63 height 19
click at [373, 343] on input "Foto do RG" at bounding box center [354, 348] width 38 height 38
radio input "true"
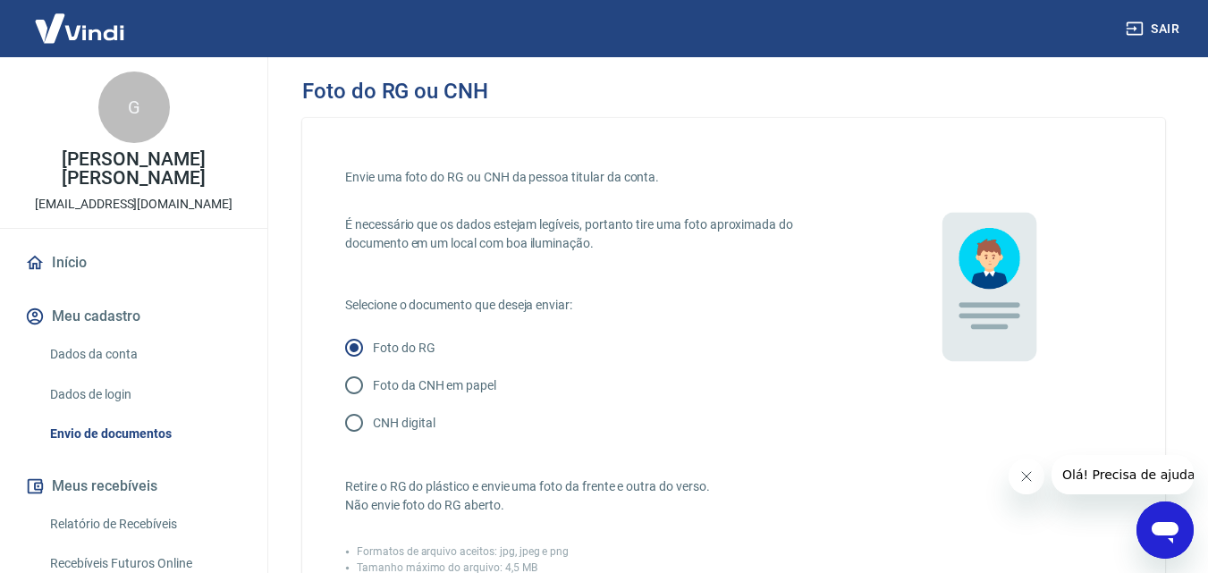
click at [335, 366] on input "Foto da CNH em papel" at bounding box center [354, 385] width 38 height 38
radio input "true"
click at [335, 404] on input "CNH digital" at bounding box center [354, 423] width 38 height 38
radio input "true"
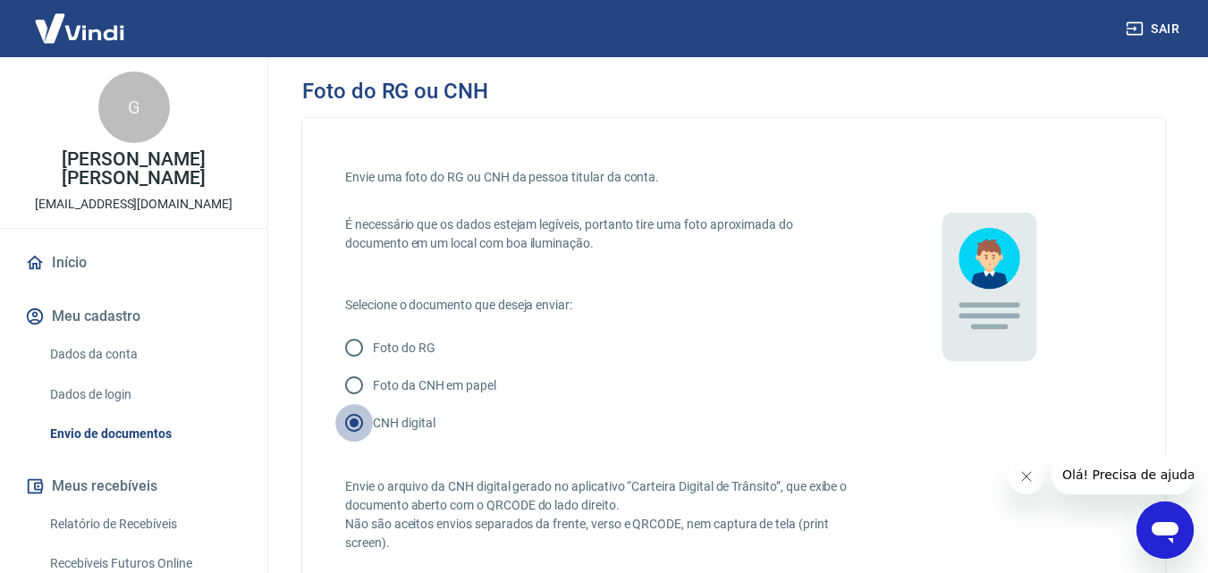
click at [335, 329] on input "Foto do RG" at bounding box center [354, 348] width 38 height 38
radio input "true"
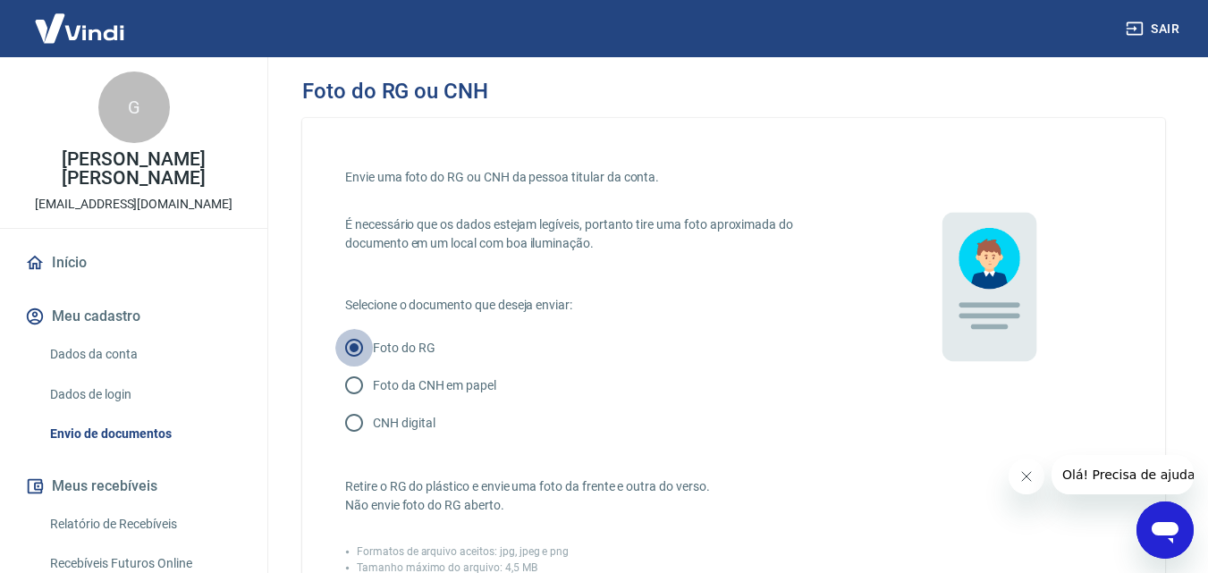
scroll to position [418, 0]
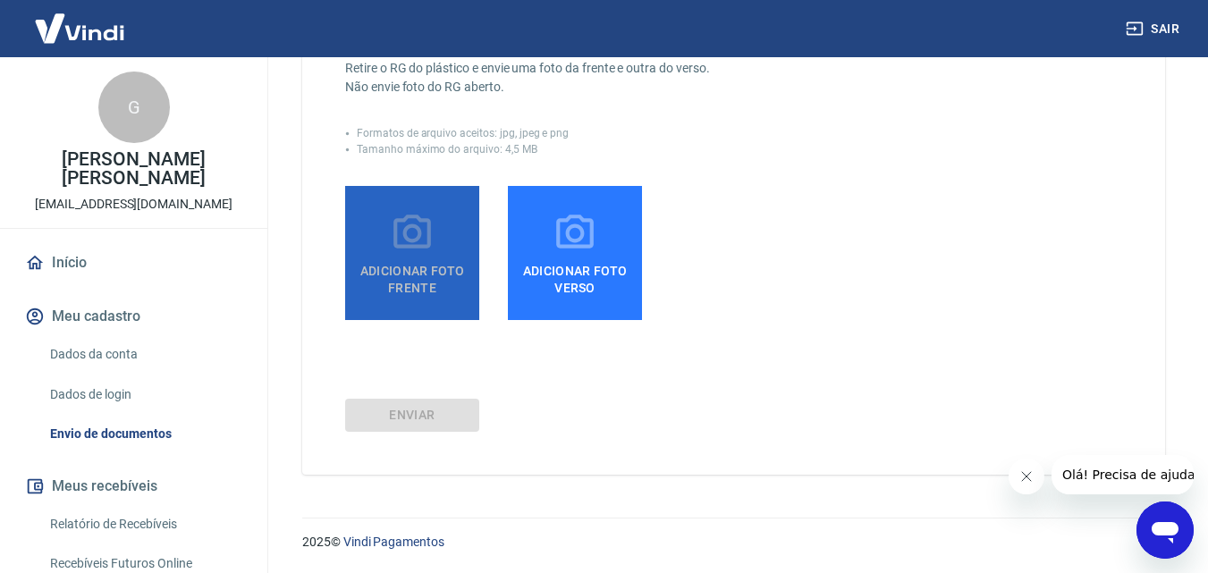
click at [395, 258] on span "Adicionar foto frente" at bounding box center [412, 276] width 120 height 40
click at [0, 0] on input "Adicionar foto frente" at bounding box center [0, 0] width 0 height 0
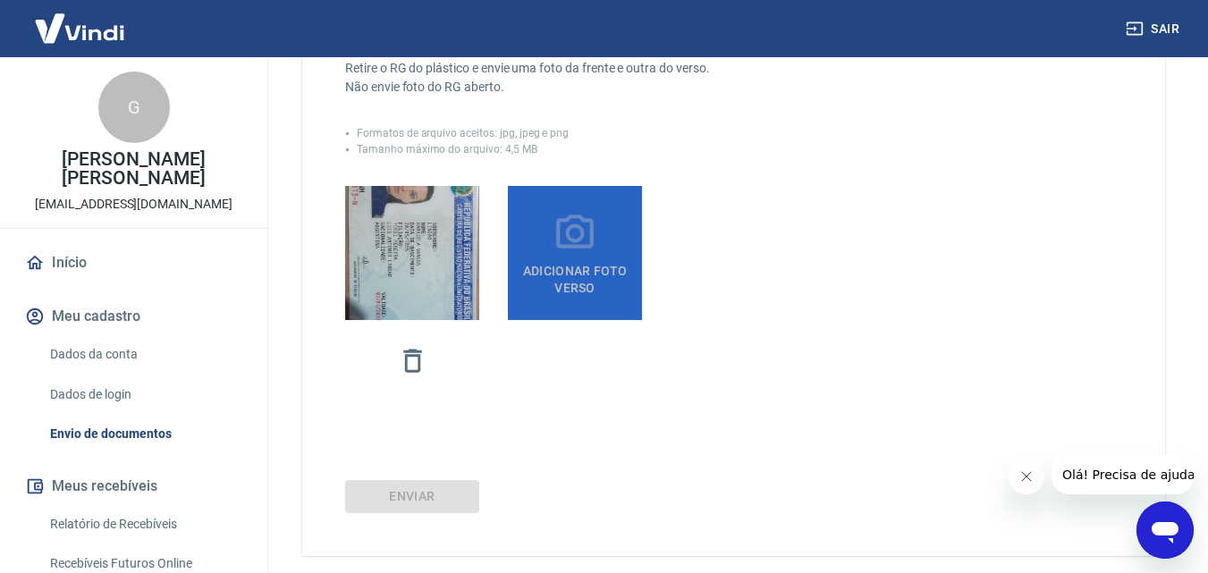
click at [593, 268] on span "Adicionar foto verso" at bounding box center [575, 276] width 120 height 40
click at [0, 0] on input "Adicionar foto verso" at bounding box center [0, 0] width 0 height 0
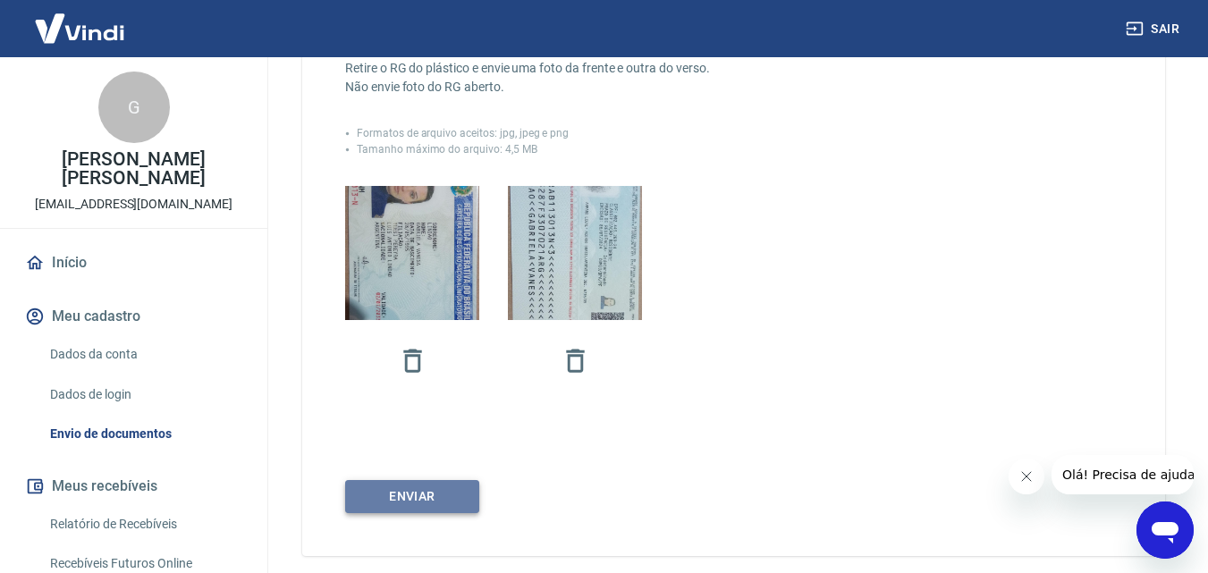
click at [439, 501] on button "Enviar" at bounding box center [412, 496] width 134 height 33
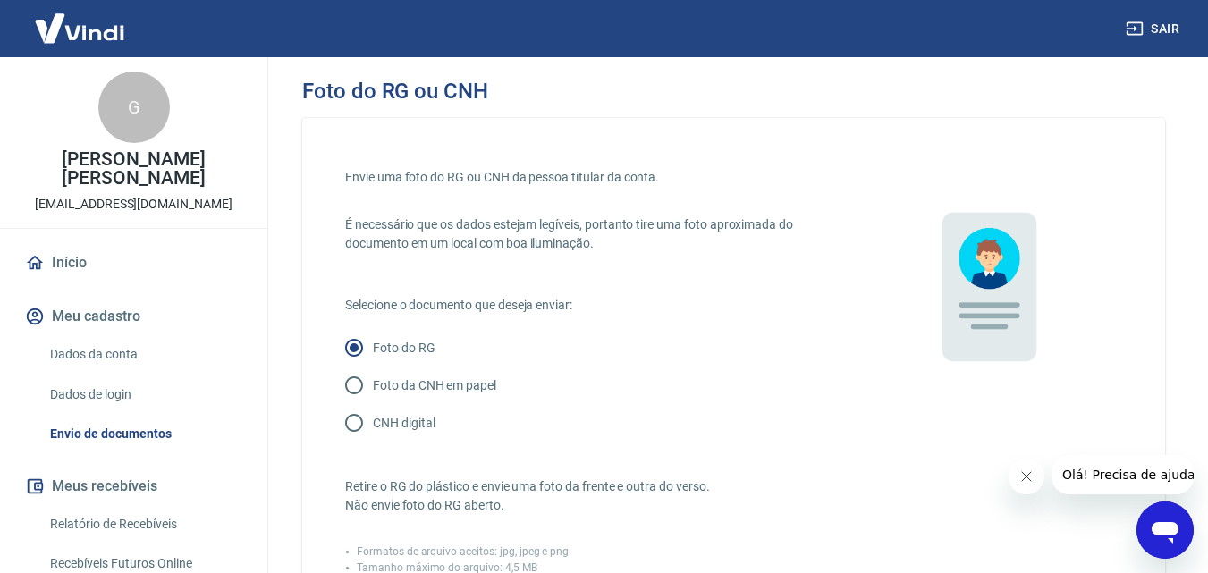
scroll to position [500, 0]
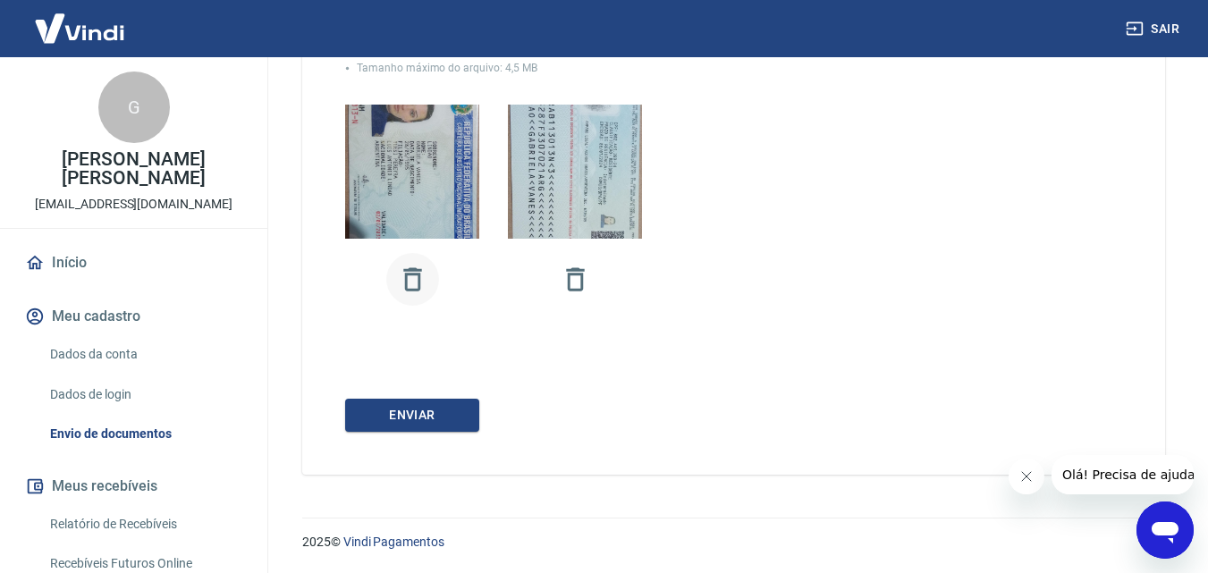
click at [422, 279] on icon "button" at bounding box center [412, 279] width 31 height 31
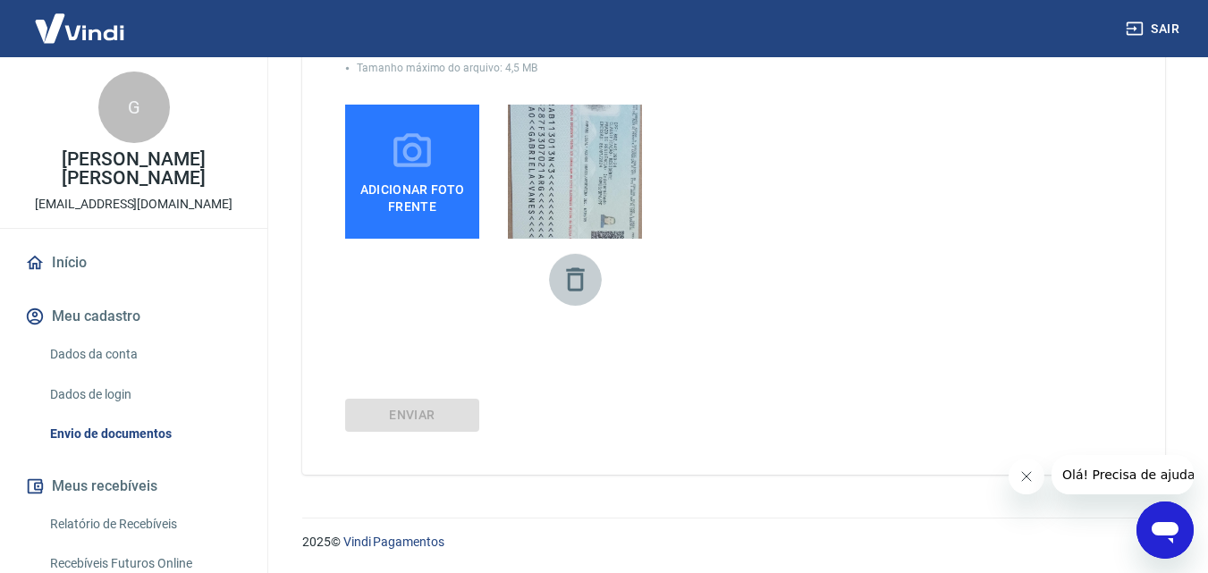
click at [572, 280] on icon "button" at bounding box center [575, 279] width 31 height 31
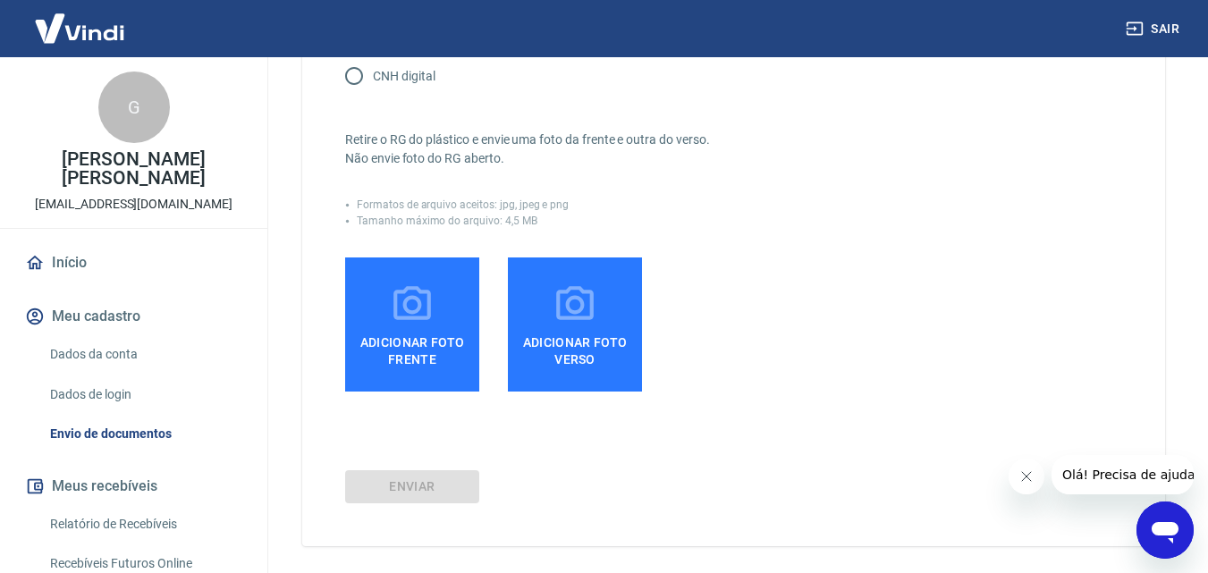
scroll to position [311, 0]
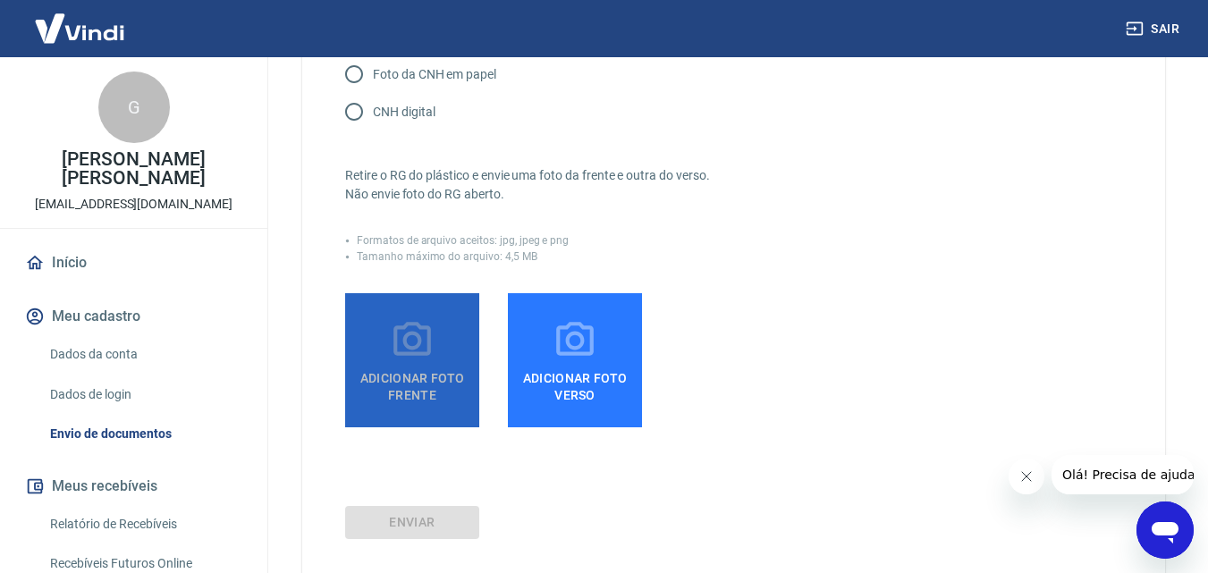
click at [400, 353] on icon at bounding box center [412, 339] width 38 height 34
click at [0, 0] on input "Adicionar foto frente" at bounding box center [0, 0] width 0 height 0
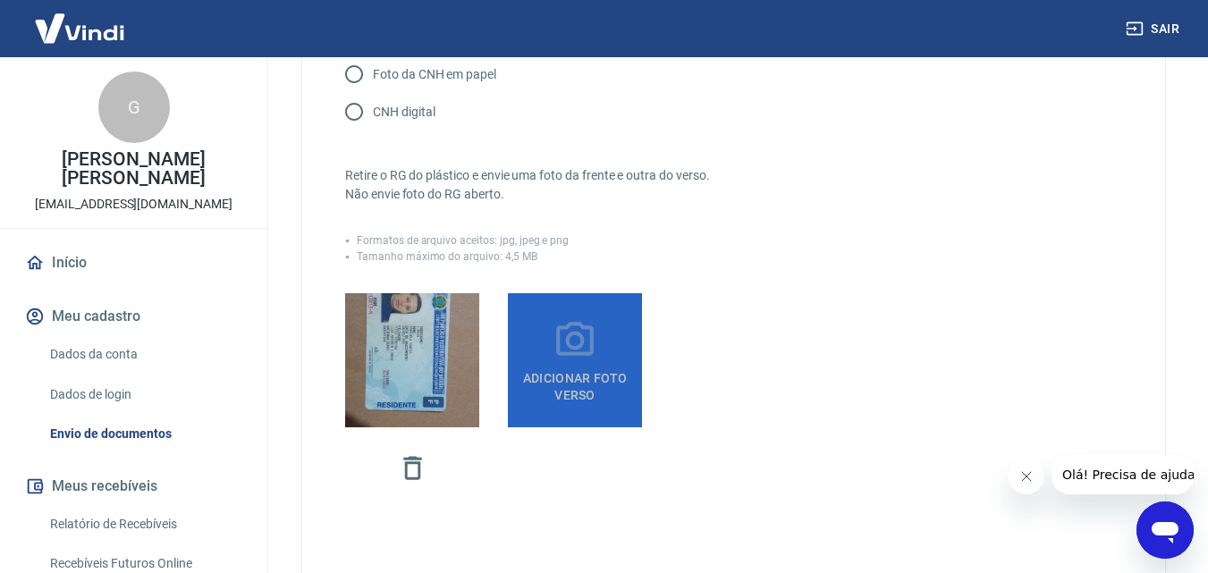
click at [587, 369] on span "Adicionar foto verso" at bounding box center [575, 383] width 120 height 40
click at [0, 0] on input "Adicionar foto verso" at bounding box center [0, 0] width 0 height 0
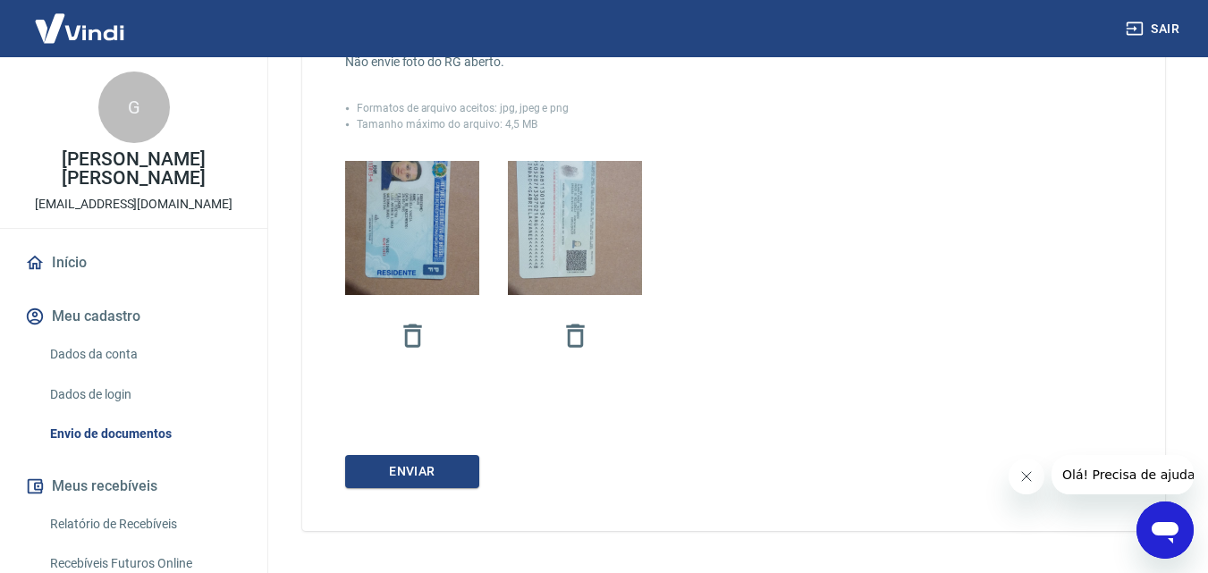
scroll to position [500, 0]
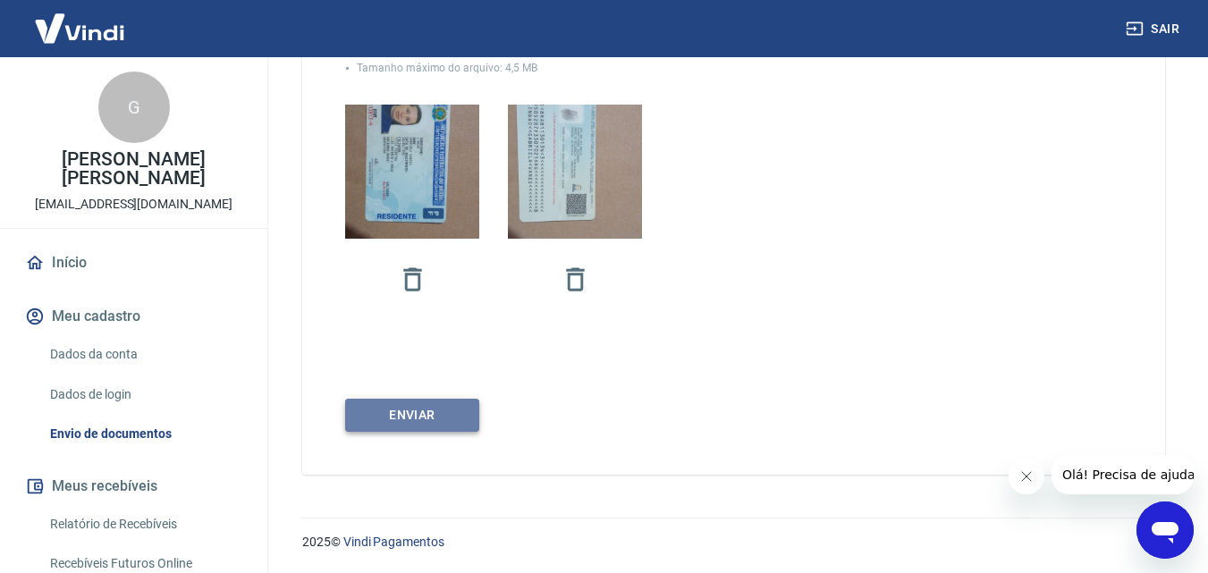
click at [414, 412] on button "Enviar" at bounding box center [412, 415] width 134 height 33
click at [406, 278] on icon "button" at bounding box center [412, 278] width 18 height 23
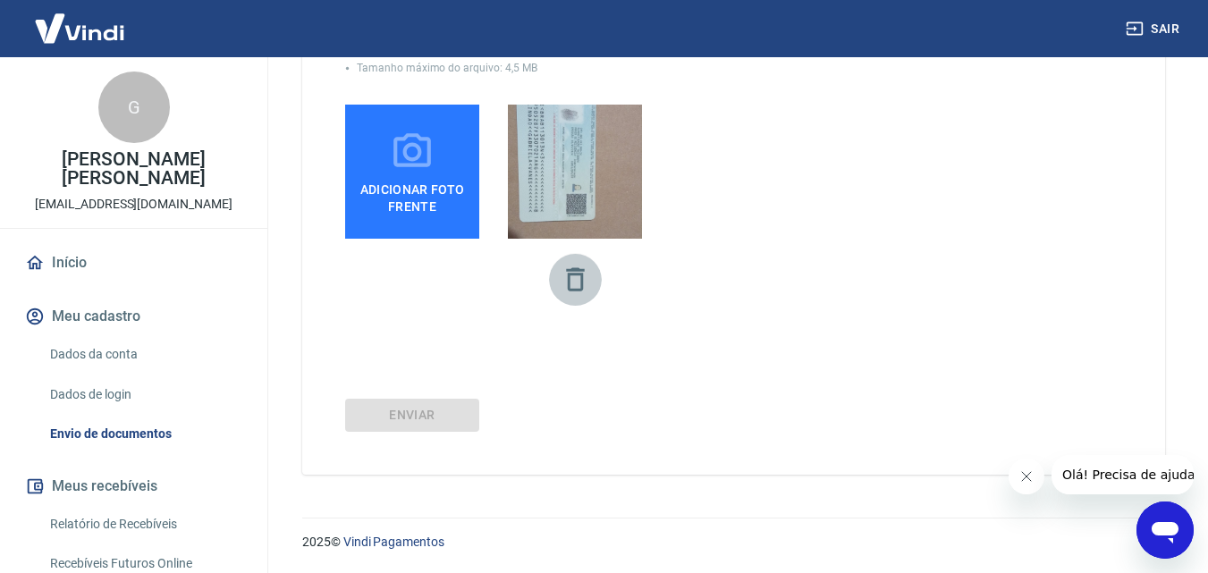
click at [578, 282] on icon "button" at bounding box center [575, 279] width 31 height 31
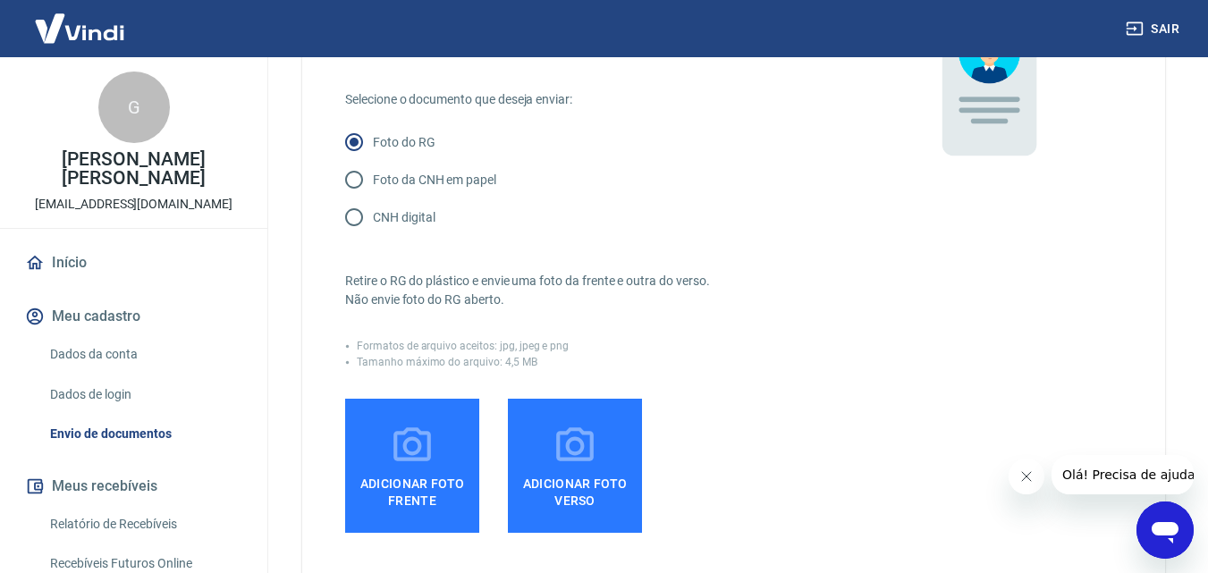
scroll to position [204, 0]
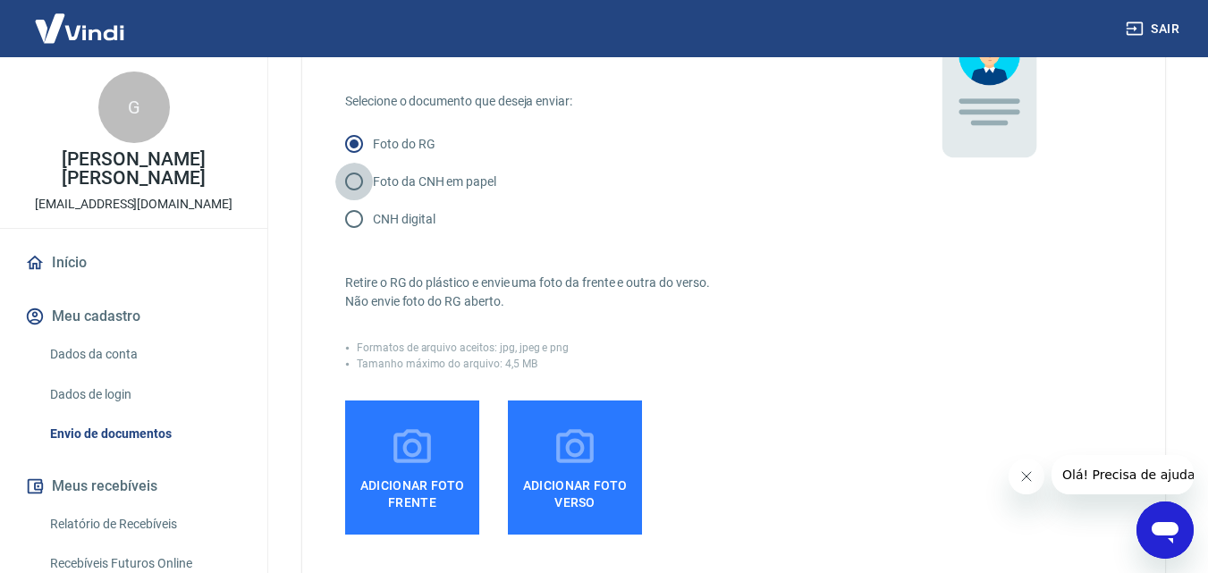
click at [352, 177] on input "Foto da CNH em papel" at bounding box center [354, 182] width 38 height 38
radio input "true"
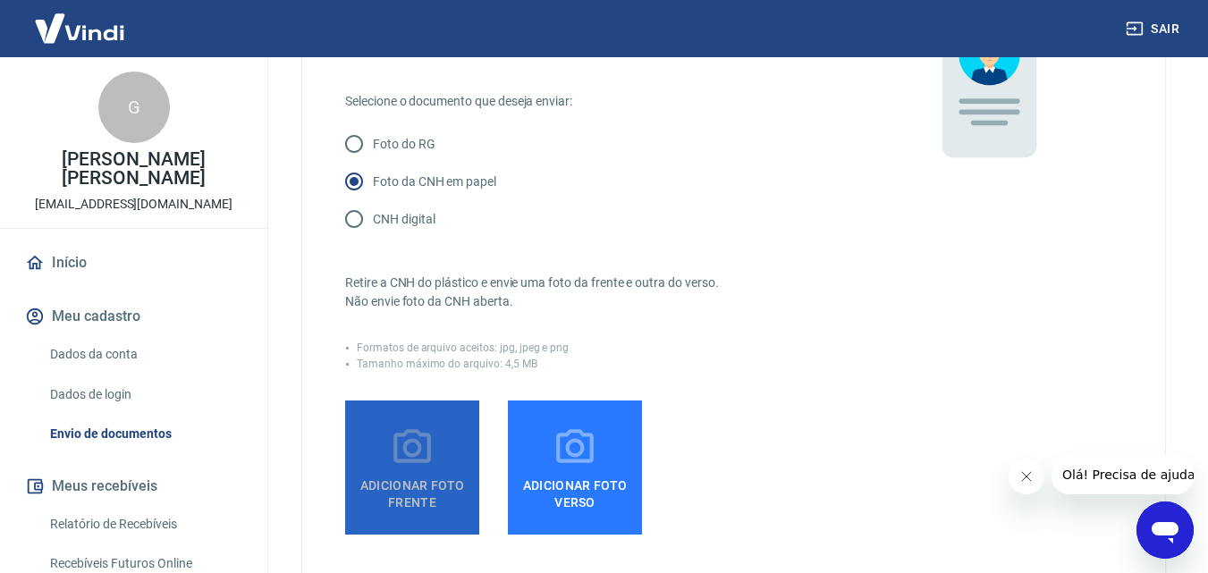
click at [413, 456] on icon at bounding box center [412, 446] width 38 height 34
click at [0, 0] on input "Adicionar foto frente" at bounding box center [0, 0] width 0 height 0
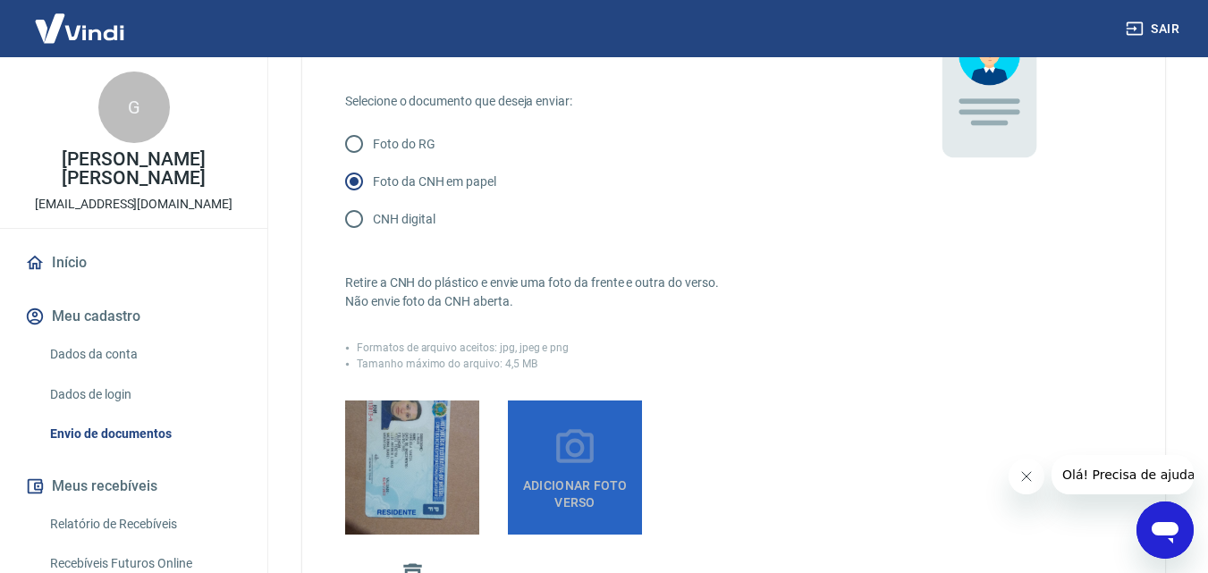
click at [568, 459] on icon at bounding box center [575, 446] width 38 height 34
click at [0, 0] on input "Adicionar foto verso" at bounding box center [0, 0] width 0 height 0
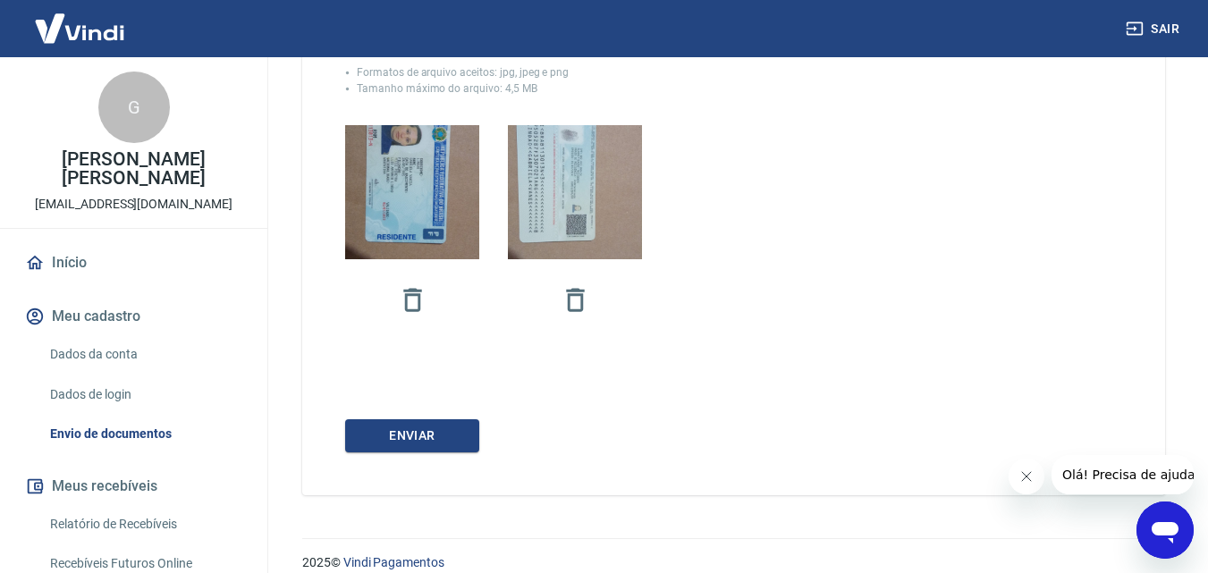
scroll to position [500, 0]
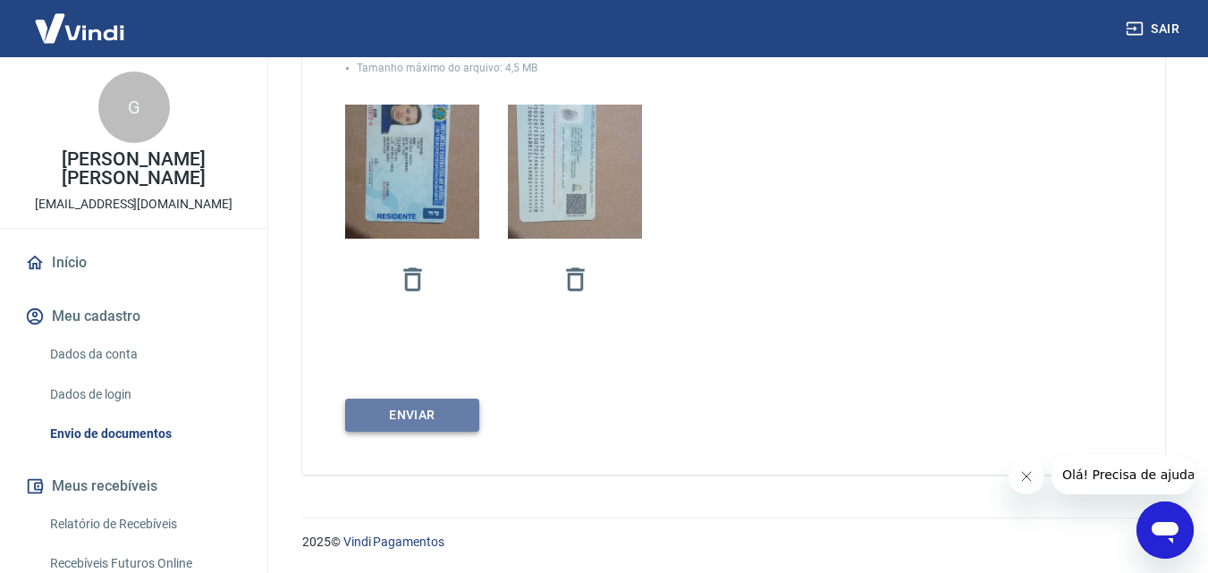
click at [433, 412] on button "Enviar" at bounding box center [412, 415] width 134 height 33
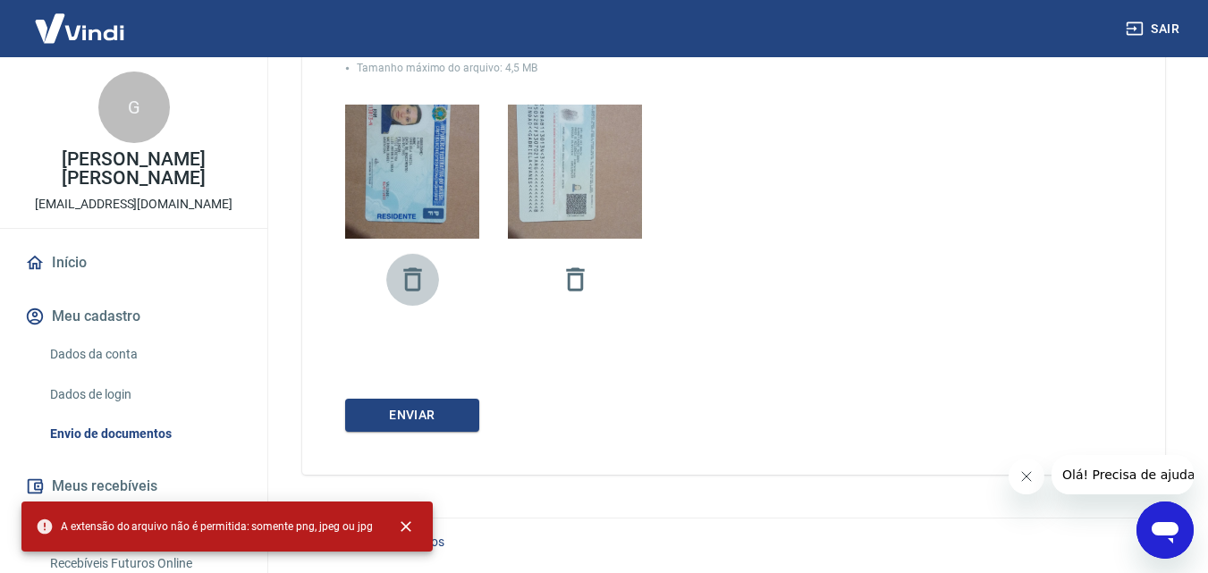
click at [410, 290] on icon "button" at bounding box center [412, 278] width 18 height 23
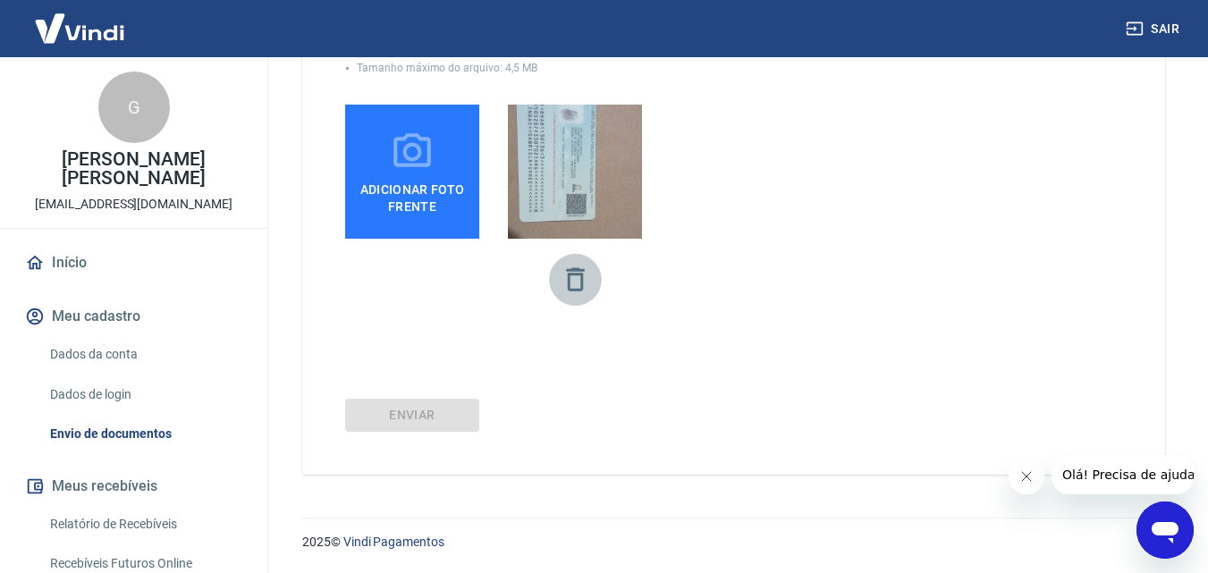
click at [566, 281] on icon "button" at bounding box center [575, 279] width 31 height 31
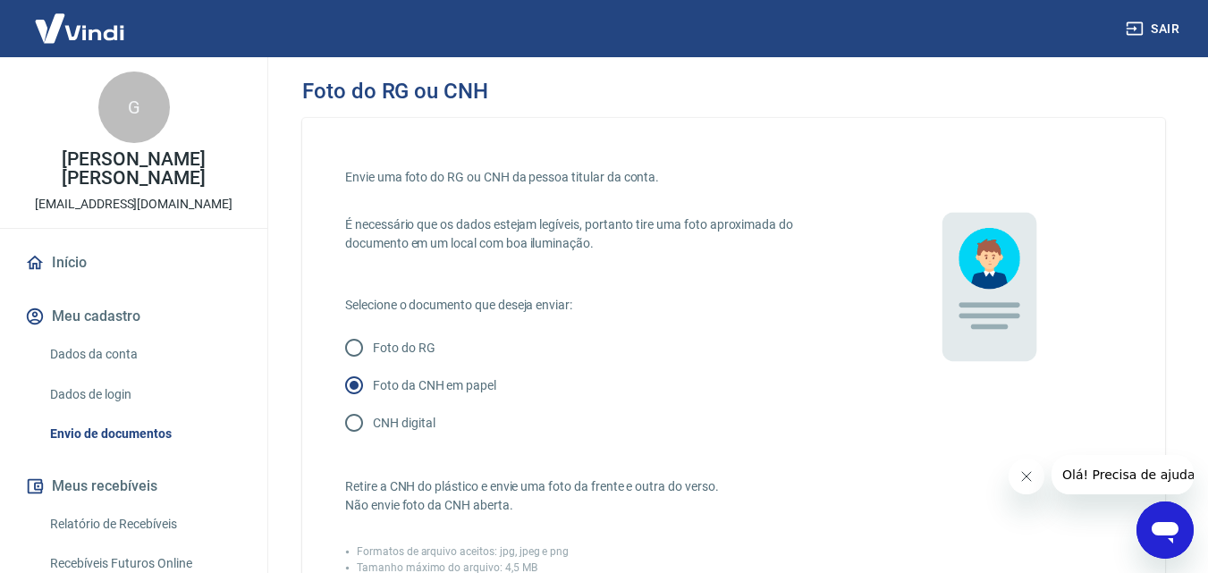
scroll to position [418, 0]
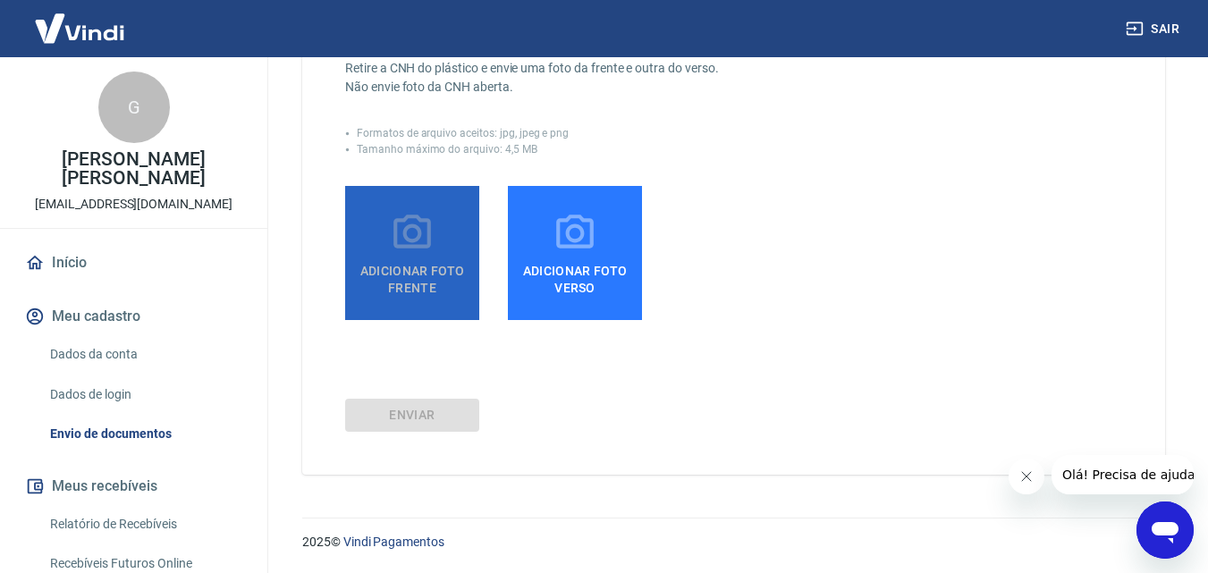
click at [388, 227] on label "Adicionar foto frente" at bounding box center [412, 253] width 134 height 134
click at [0, 0] on input "Adicionar foto frente" at bounding box center [0, 0] width 0 height 0
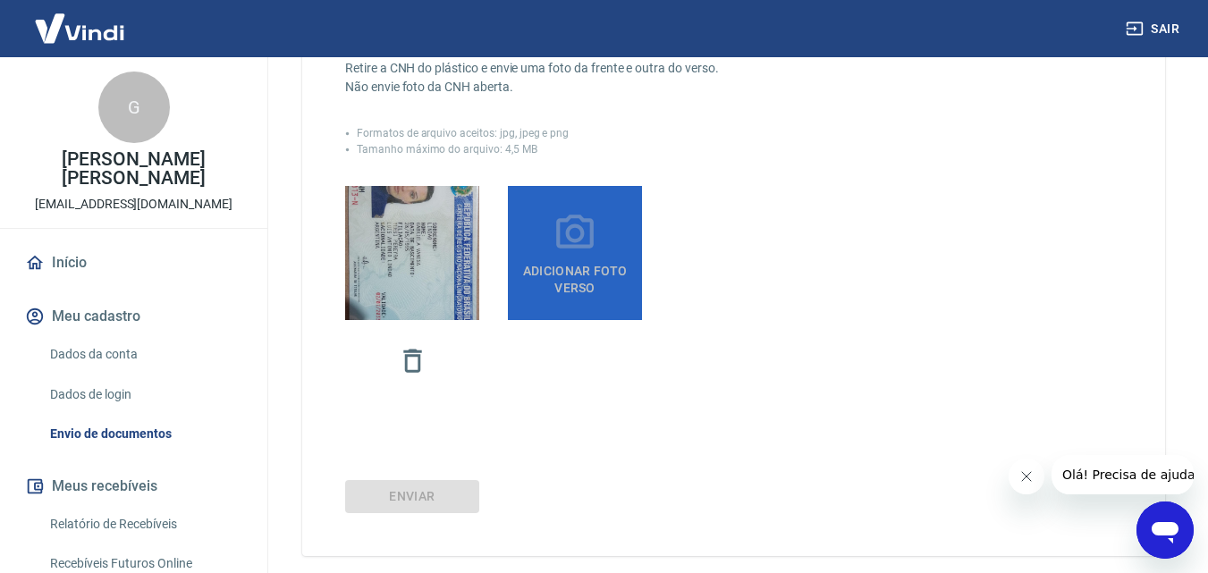
click at [570, 282] on span "Adicionar foto verso" at bounding box center [575, 276] width 120 height 40
click at [0, 0] on input "Adicionar foto verso" at bounding box center [0, 0] width 0 height 0
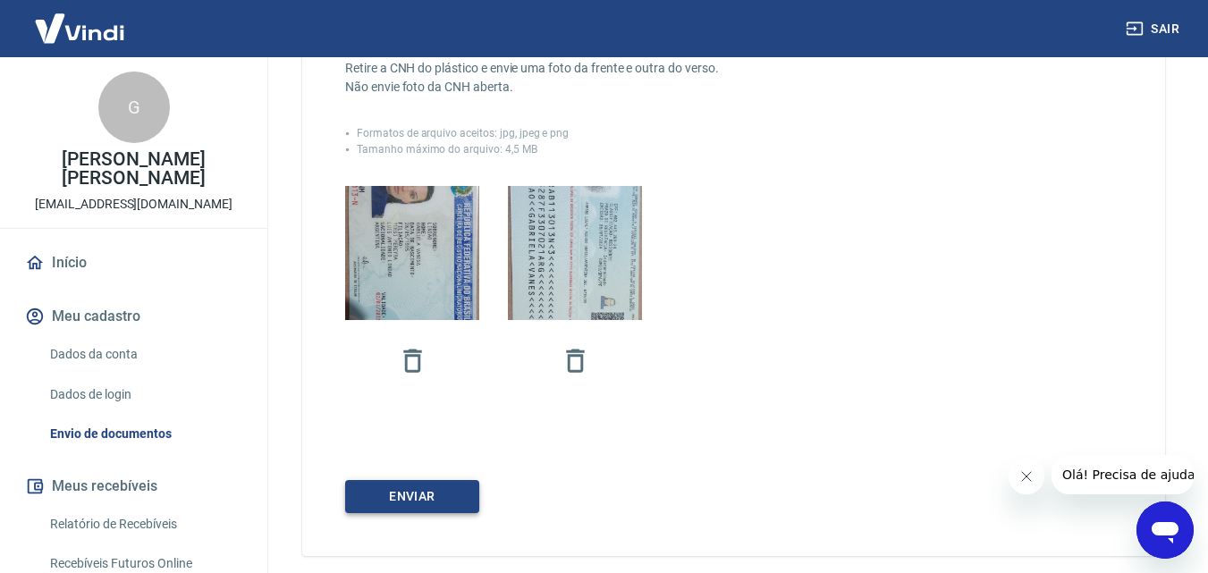
click at [434, 493] on button "Enviar" at bounding box center [412, 496] width 134 height 33
click at [401, 360] on icon "button" at bounding box center [412, 360] width 31 height 31
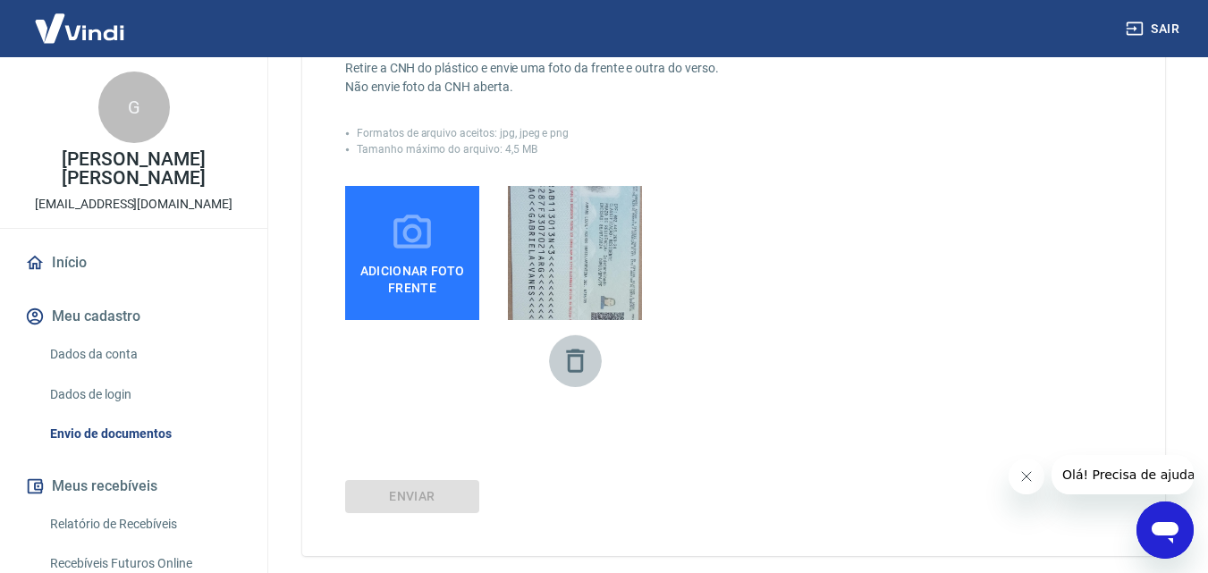
click at [572, 358] on icon "button" at bounding box center [575, 360] width 31 height 31
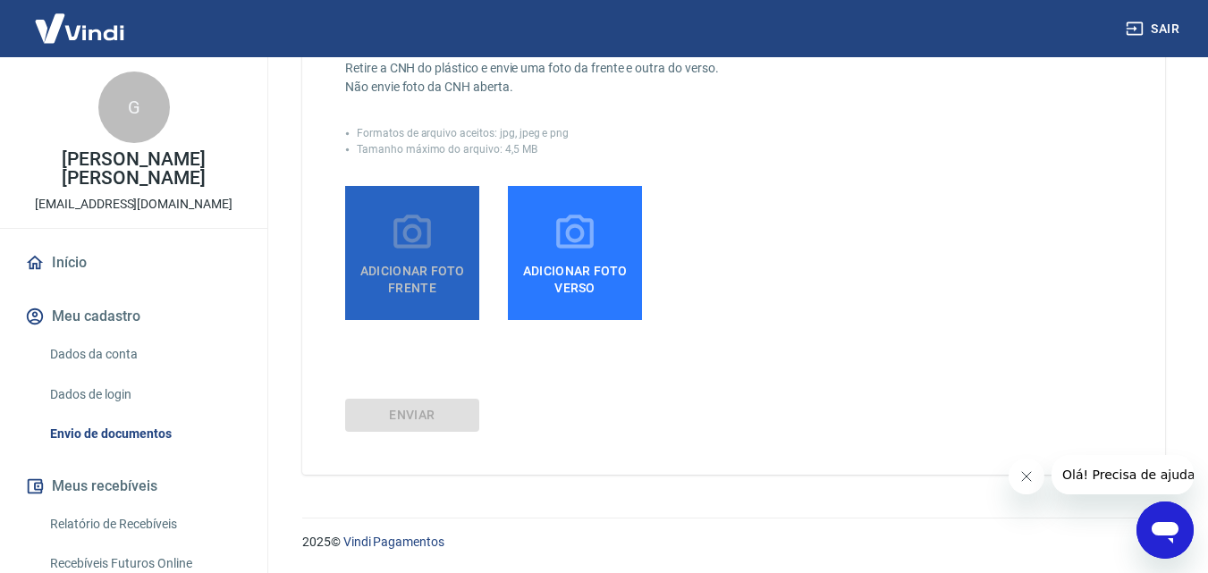
click at [391, 234] on icon at bounding box center [412, 233] width 45 height 45
click at [0, 0] on input "Adicionar foto frente" at bounding box center [0, 0] width 0 height 0
